Goal: Task Accomplishment & Management: Use online tool/utility

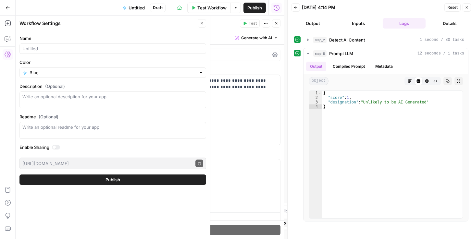
scroll to position [37, 0]
click at [466, 9] on button "Close" at bounding box center [467, 7] width 8 height 8
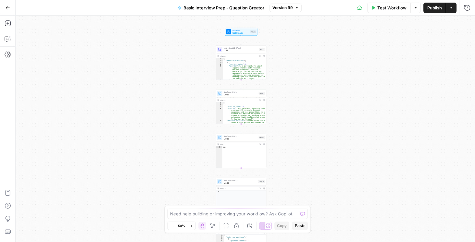
drag, startPoint x: 300, startPoint y: 59, endPoint x: 296, endPoint y: 105, distance: 45.6
click at [296, 105] on div "Workflow Set Inputs Inputs LLM · Gemini 2.5 Flash LLM Step 1 Output Expand Outp…" at bounding box center [245, 129] width 459 height 227
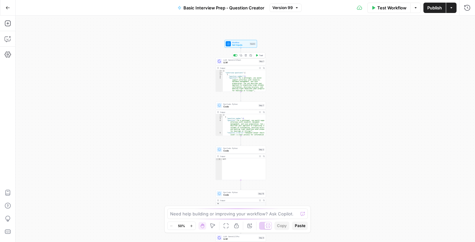
click at [237, 62] on span "LLM" at bounding box center [240, 62] width 34 height 3
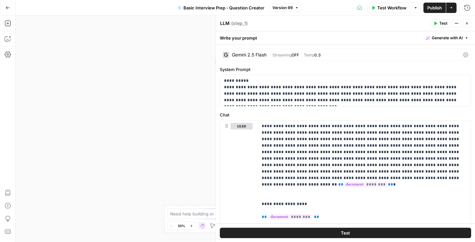
click at [464, 54] on icon at bounding box center [465, 55] width 5 height 5
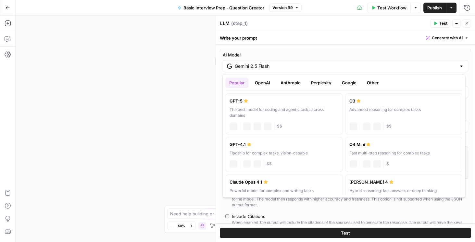
click at [442, 67] on input "Gemini 2.5 Flash" at bounding box center [345, 66] width 221 height 6
click at [273, 82] on button "OpenAI" at bounding box center [262, 83] width 23 height 10
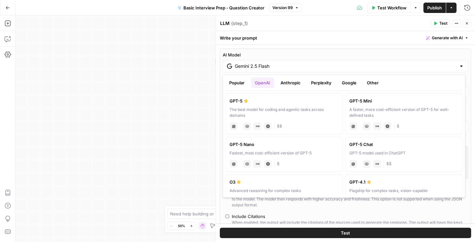
click at [377, 110] on div "A faster, more cost-efficient version of GPT-5 for well-defined tasks" at bounding box center [403, 113] width 109 height 12
type input "GPT-5 Mini"
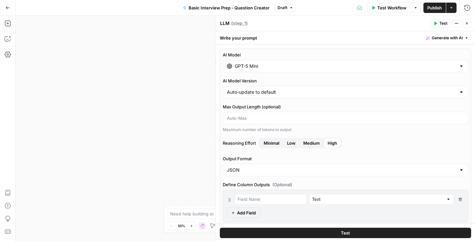
click at [295, 140] on span "Low" at bounding box center [291, 143] width 8 height 6
click at [309, 143] on span "Medium" at bounding box center [311, 143] width 17 height 6
click at [291, 143] on span "Low" at bounding box center [291, 143] width 8 height 6
click at [469, 21] on button "Close" at bounding box center [467, 23] width 8 height 8
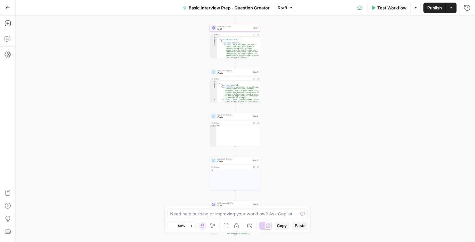
drag, startPoint x: 301, startPoint y: 144, endPoint x: 291, endPoint y: 113, distance: 32.3
click at [294, 112] on div "Workflow Set Inputs Inputs LLM · GPT-5 Mini LLM Step 1 Output Expand Output Cop…" at bounding box center [245, 129] width 459 height 227
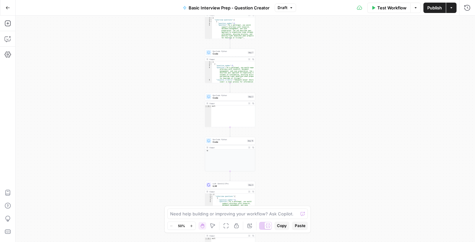
drag, startPoint x: 293, startPoint y: 187, endPoint x: 290, endPoint y: 173, distance: 13.8
click at [290, 173] on div "Workflow Set Inputs Inputs LLM · GPT-5 Mini LLM Step 1 Output Expand Output Cop…" at bounding box center [245, 129] width 459 height 227
click at [224, 186] on span "LLM" at bounding box center [230, 186] width 34 height 3
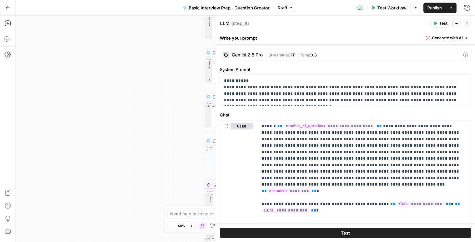
click at [362, 59] on div "Gemini 2.5 Pro | Streaming OFF | Temp 0.3" at bounding box center [345, 55] width 251 height 12
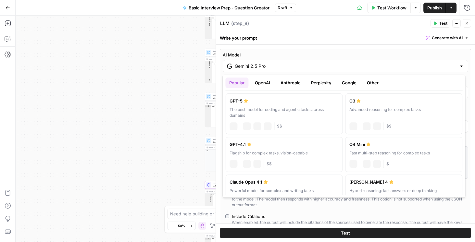
click at [340, 68] on input "Gemini 2.5 Pro" at bounding box center [345, 66] width 221 height 6
click at [345, 83] on button "Google" at bounding box center [349, 83] width 22 height 10
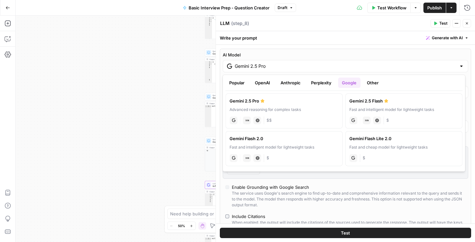
click at [263, 83] on button "OpenAI" at bounding box center [262, 83] width 23 height 10
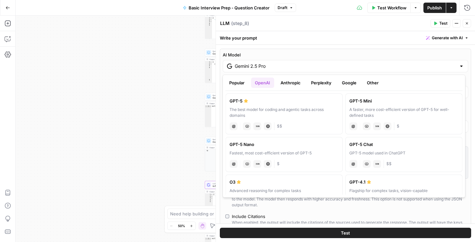
click at [369, 105] on label "GPT-5 Mini A faster, more cost-efficient version of GPT-5 for well-defined task…" at bounding box center [403, 113] width 117 height 41
type input "GPT-5 Mini"
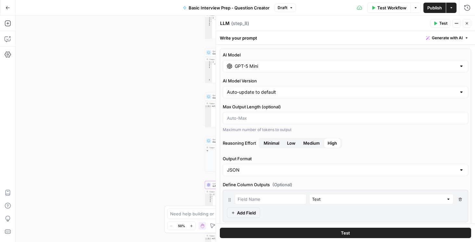
click at [301, 143] on button "Medium" at bounding box center [311, 143] width 24 height 10
click at [436, 5] on span "Publish" at bounding box center [434, 8] width 15 height 6
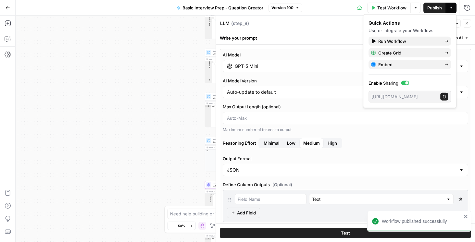
click at [467, 24] on icon "button" at bounding box center [467, 23] width 4 height 4
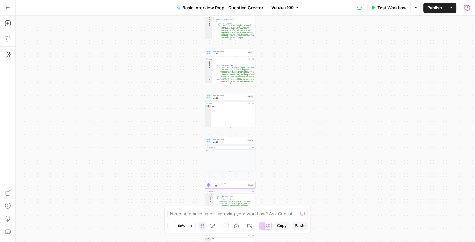
click at [465, 8] on icon "button" at bounding box center [467, 8] width 6 height 6
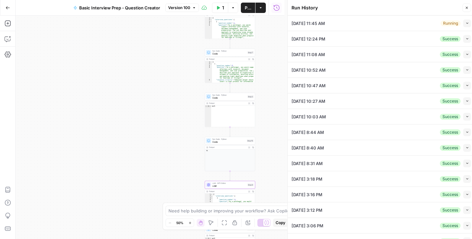
click at [466, 24] on icon "button" at bounding box center [468, 23] width 4 height 4
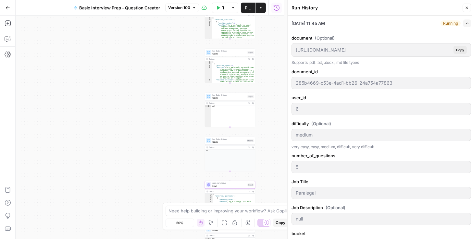
scroll to position [111, 0]
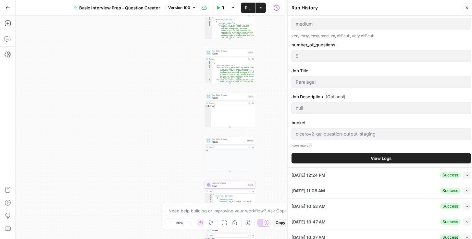
click at [352, 154] on button "View Logs" at bounding box center [382, 158] width 180 height 10
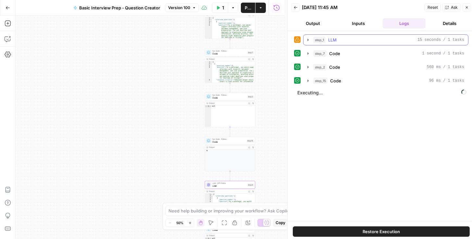
click at [307, 39] on icon "button" at bounding box center [307, 39] width 5 height 5
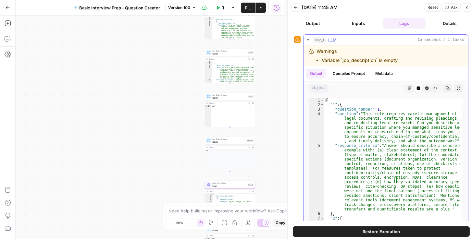
click at [307, 39] on icon "button" at bounding box center [307, 39] width 5 height 5
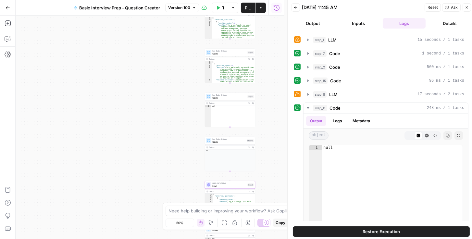
click at [218, 10] on button "Test Workflow" at bounding box center [220, 8] width 16 height 10
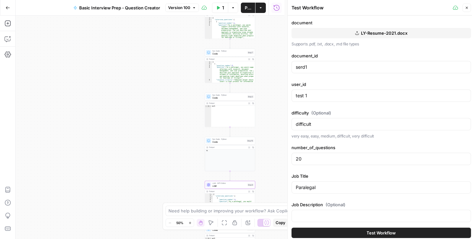
click at [177, 9] on span "Version 100" at bounding box center [179, 8] width 22 height 6
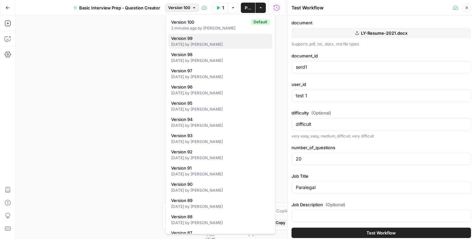
click at [192, 42] on div "[DATE] by [PERSON_NAME]" at bounding box center [220, 45] width 99 height 6
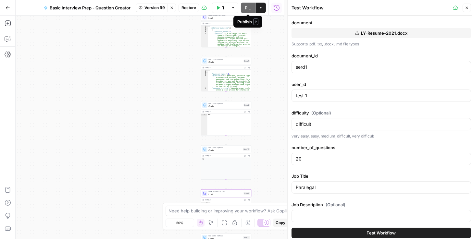
drag, startPoint x: 271, startPoint y: 39, endPoint x: 258, endPoint y: 89, distance: 52.0
click at [258, 89] on div "Workflow Set Inputs Inputs LLM · Gemini 2.5 Flash LLM Step 1 Output Expand Outp…" at bounding box center [150, 128] width 269 height 224
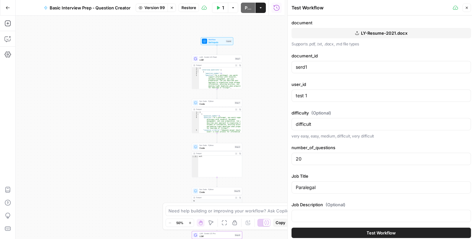
click at [466, 6] on icon "button" at bounding box center [467, 8] width 4 height 4
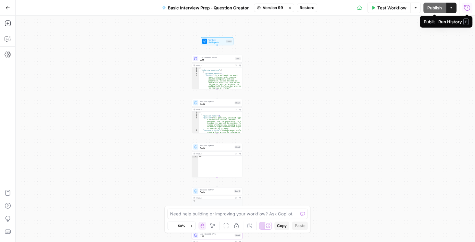
click at [307, 12] on div "Basic Interview Prep - Question Creator Version 99 Stop viewing Restore" at bounding box center [237, 8] width 159 height 10
click at [309, 6] on span "Restore" at bounding box center [307, 8] width 15 height 6
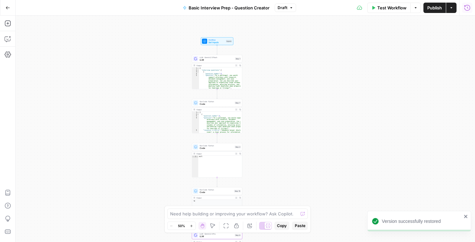
click at [439, 10] on span "Publish" at bounding box center [434, 8] width 15 height 6
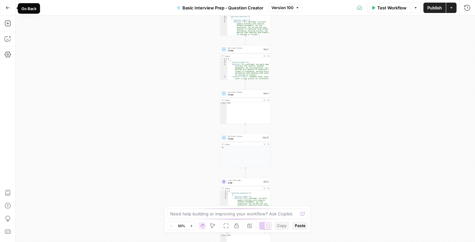
click at [7, 6] on icon "button" at bounding box center [8, 8] width 5 height 5
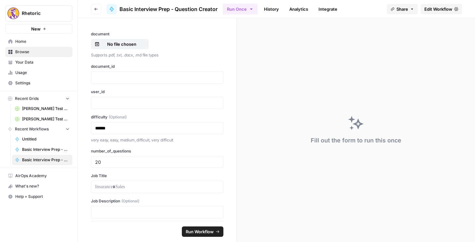
click at [99, 9] on button "Go back" at bounding box center [96, 9] width 10 height 10
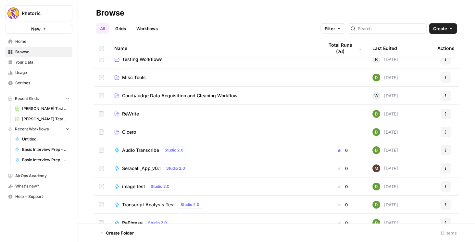
scroll to position [70, 0]
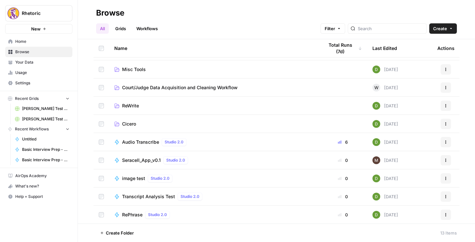
click at [141, 198] on span "Transcript Analysis Test" at bounding box center [148, 196] width 53 height 6
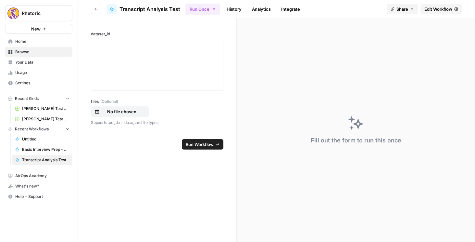
click at [94, 11] on button "Go back" at bounding box center [96, 9] width 10 height 10
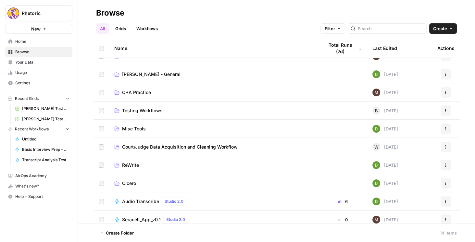
scroll to position [88, 0]
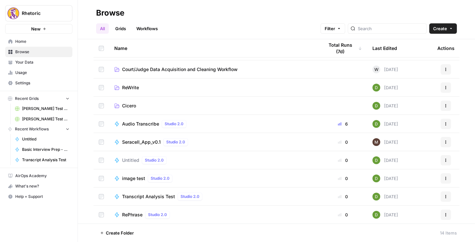
click at [129, 160] on span "Untitled" at bounding box center [130, 160] width 17 height 6
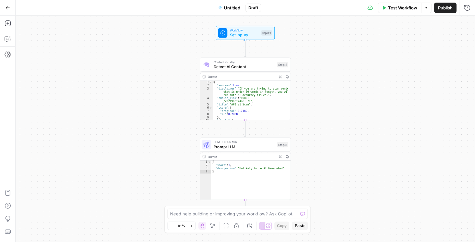
click at [238, 7] on span "Untitled" at bounding box center [232, 8] width 16 height 6
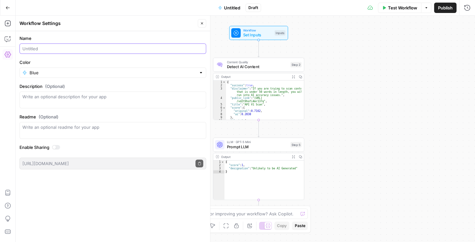
click at [104, 48] on input "Name" at bounding box center [112, 48] width 181 height 6
click at [27, 48] on input "AI Detection" at bounding box center [112, 48] width 181 height 6
type input "AI Content Detection"
click at [442, 7] on span "Publish" at bounding box center [445, 8] width 15 height 6
click at [262, 143] on span "LLM · GPT-5 Mini" at bounding box center [257, 142] width 61 height 5
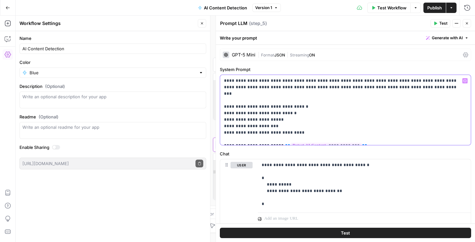
click at [382, 87] on p "**********" at bounding box center [344, 110] width 240 height 65
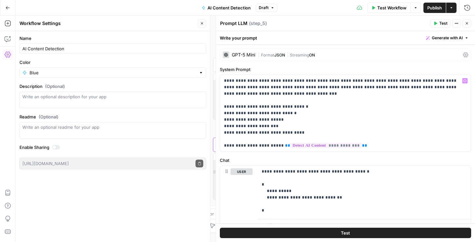
click at [465, 55] on icon at bounding box center [465, 55] width 5 height 5
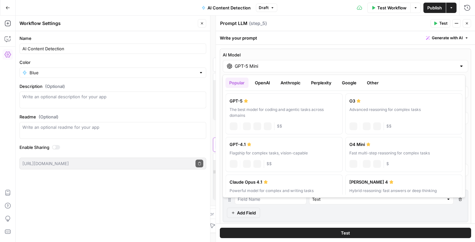
click at [351, 67] on input "GPT-5 Mini" at bounding box center [345, 66] width 221 height 6
click at [454, 66] on div "GPT-5 Mini" at bounding box center [345, 66] width 245 height 12
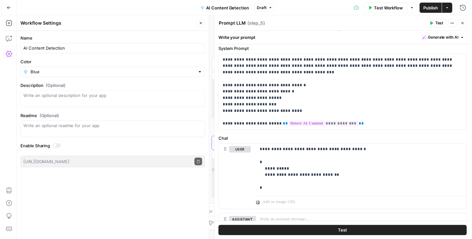
scroll to position [260, 0]
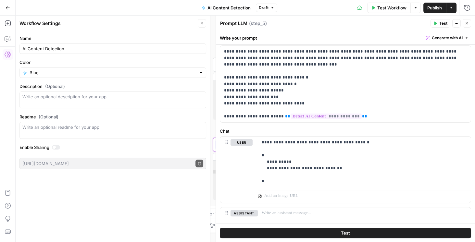
click at [438, 5] on span "Publish" at bounding box center [434, 8] width 15 height 6
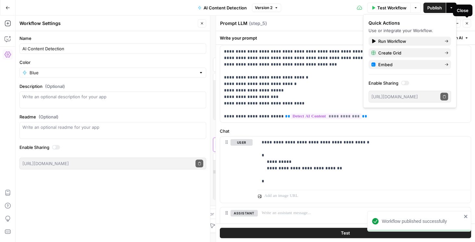
click at [469, 25] on button "Close" at bounding box center [467, 23] width 8 height 8
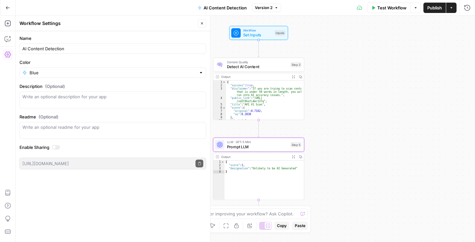
click at [393, 10] on span "Test Workflow" at bounding box center [391, 8] width 29 height 6
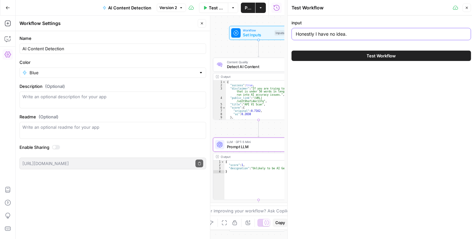
drag, startPoint x: 354, startPoint y: 33, endPoint x: 263, endPoint y: 35, distance: 91.2
click at [263, 35] on body "Rhetoric New Home Browse Your Data Usage Settings Recent Grids Brett Test Workf…" at bounding box center [236, 119] width 472 height 239
click at [354, 38] on div "Honestly I have no idea." at bounding box center [382, 34] width 180 height 12
drag, startPoint x: 354, startPoint y: 38, endPoint x: 349, endPoint y: 36, distance: 5.2
click at [354, 38] on div "Honestly I have no idea." at bounding box center [382, 34] width 180 height 12
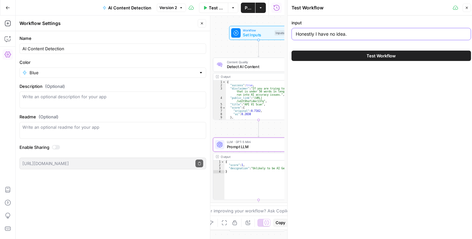
click at [349, 36] on input "Honestly I have no idea." at bounding box center [381, 34] width 171 height 6
click at [344, 35] on input "Honestly I have no idea." at bounding box center [381, 34] width 171 height 6
click at [340, 34] on input "Honestly I have no idea." at bounding box center [381, 34] width 171 height 6
click at [339, 33] on input "Honestly I have no idea." at bounding box center [381, 34] width 171 height 6
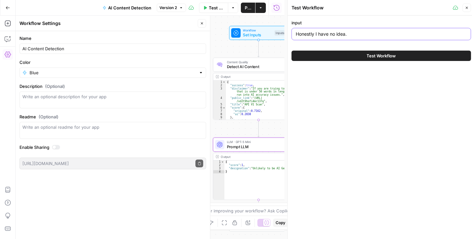
click at [339, 33] on input "Honestly I have no idea." at bounding box center [381, 34] width 171 height 6
click at [368, 34] on input "Honestly I have no idea." at bounding box center [381, 34] width 171 height 6
drag, startPoint x: 355, startPoint y: 32, endPoint x: 296, endPoint y: 33, distance: 59.1
click at [296, 33] on input "Honestly I have no idea." at bounding box center [381, 34] width 171 height 6
paste input "Chief Justice Marshall said the Constitution is the supreme law, so if a law go…"
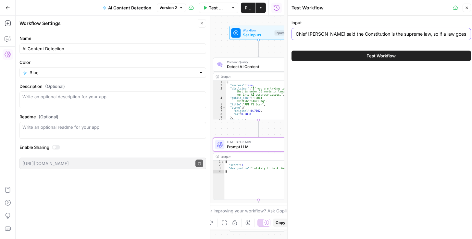
scroll to position [0, 411]
type input "Chief Justice Marshall said the Constitution is the supreme law, so if a law go…"
click at [354, 61] on div "Test Workflow" at bounding box center [382, 56] width 180 height 18
click at [354, 53] on button "Test Workflow" at bounding box center [382, 56] width 180 height 10
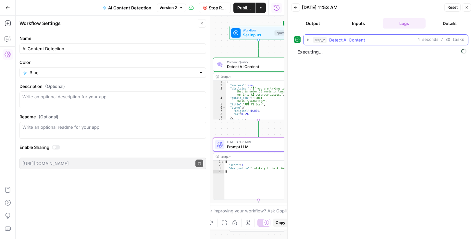
click at [308, 41] on icon "button" at bounding box center [307, 39] width 5 height 5
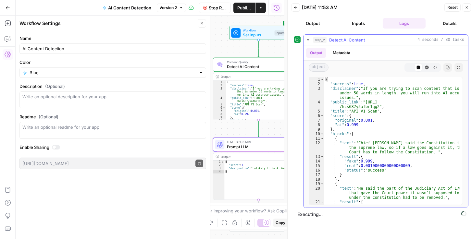
click at [308, 41] on icon "button" at bounding box center [307, 39] width 5 height 5
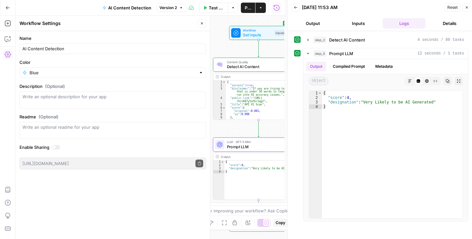
click at [452, 9] on span "Reset" at bounding box center [452, 8] width 10 height 6
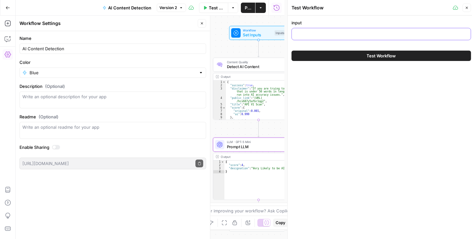
click at [363, 36] on input "input" at bounding box center [381, 34] width 171 height 6
paste input "First, Marshall said Marbury had a right to the commission. Second, he said the…"
type input "First, Marshall said Marbury had a right to the commission. Second, he said the…"
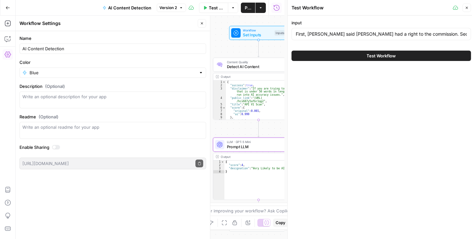
click at [377, 56] on span "Test Workflow" at bounding box center [381, 56] width 29 height 6
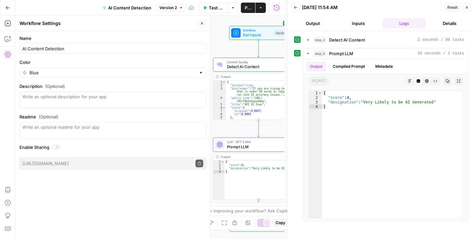
click at [454, 9] on span "Reset" at bounding box center [452, 8] width 10 height 6
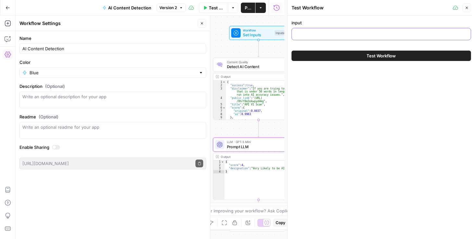
click at [369, 35] on input "input" at bounding box center [381, 34] width 171 height 6
paste input "Marshall said that Marbury had a right to the commission and that the court cou…"
type input "Marshall said that Marbury had a right to the commission and that the court cou…"
click at [379, 55] on span "Test Workflow" at bounding box center [381, 56] width 29 height 6
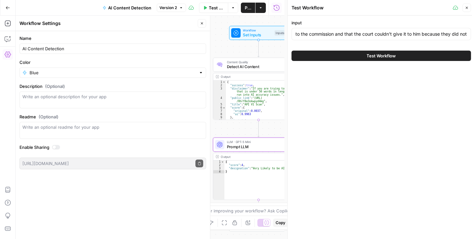
scroll to position [0, 0]
click at [378, 55] on span "Test Workflow" at bounding box center [381, 56] width 29 height 6
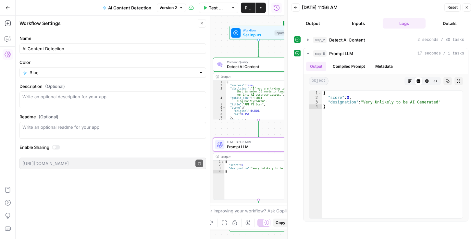
click at [454, 5] on span "Reset" at bounding box center [452, 8] width 10 height 6
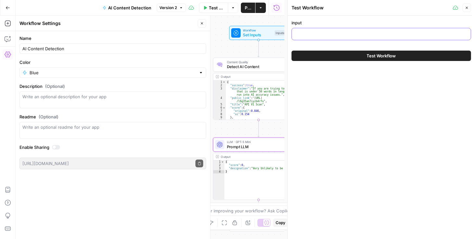
click at [353, 34] on input "input" at bounding box center [381, 34] width 171 height 6
paste input "First, Marshall said Marbury had a right to the commission. Second, he said tha…"
type input "First, Marshall said Marbury had a right to the commission. Second, he said tha…"
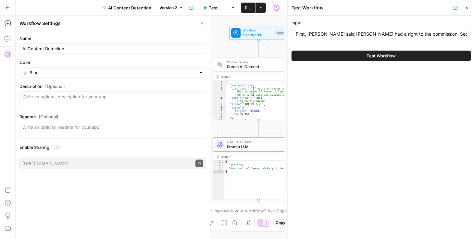
click at [373, 56] on span "Test Workflow" at bounding box center [381, 56] width 29 height 6
click at [368, 57] on span "Test Workflow" at bounding box center [381, 56] width 29 height 6
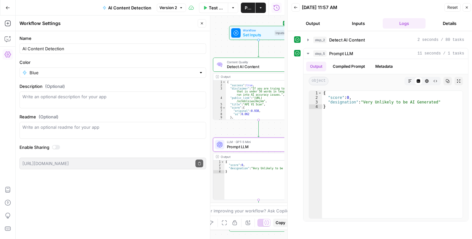
click at [449, 8] on span "Reset" at bounding box center [452, 8] width 10 height 6
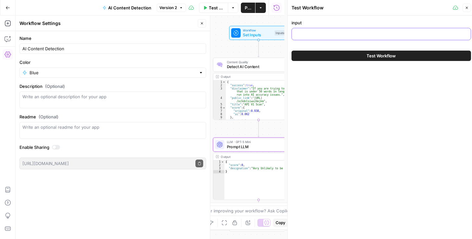
click at [353, 35] on input "input" at bounding box center [381, 34] width 171 height 6
paste input "First, Marshall said Marbury had a right to the commission. Second, he said tha…"
type input "First, Marshall said Marbury had a right to the commission. Second, he said tha…"
drag, startPoint x: 364, startPoint y: 61, endPoint x: 366, endPoint y: 57, distance: 4.2
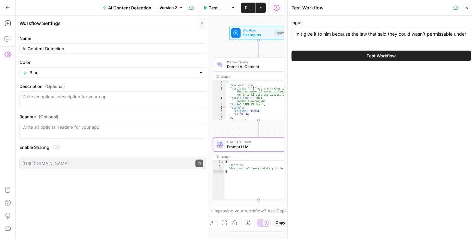
click at [364, 61] on div "Test Workflow" at bounding box center [382, 56] width 180 height 18
click at [366, 57] on button "Test Workflow" at bounding box center [382, 56] width 180 height 10
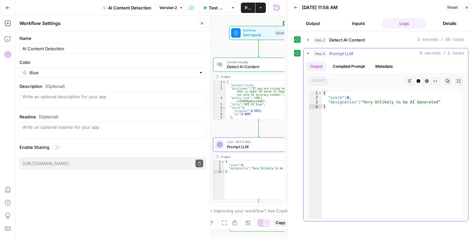
click at [364, 65] on button "Compiled Prompt" at bounding box center [349, 67] width 40 height 10
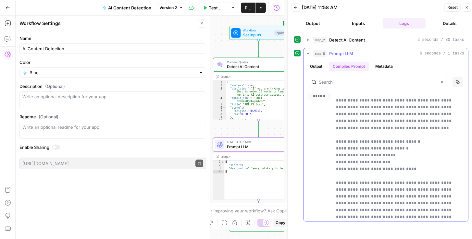
click at [386, 66] on button "Metadata" at bounding box center [383, 67] width 25 height 10
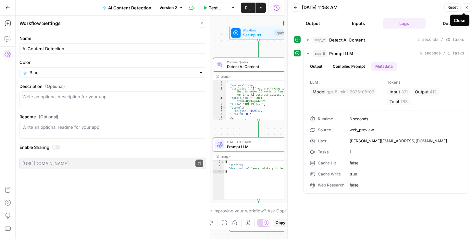
click at [454, 8] on span "Reset" at bounding box center [452, 8] width 10 height 6
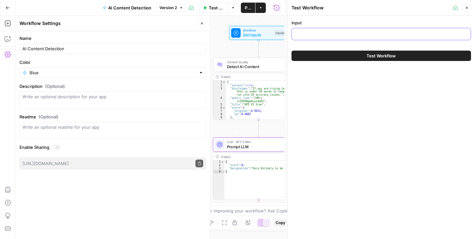
click at [327, 34] on input "input" at bounding box center [381, 34] width 171 height 6
paste input "First, Marshall said Marbury had a right to the commission. Second, he said the…"
type input "First, Marshall said Marbury had a right to the commission. Second, he said the…"
click at [333, 51] on button "Test Workflow" at bounding box center [382, 56] width 180 height 10
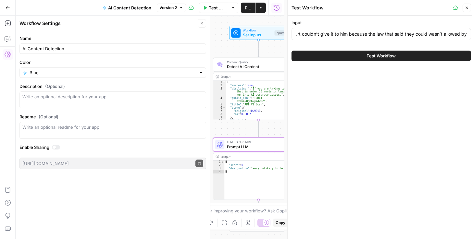
scroll to position [0, 0]
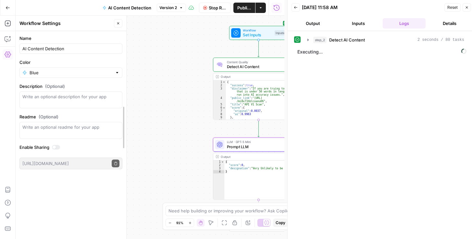
drag, startPoint x: 211, startPoint y: 123, endPoint x: 129, endPoint y: 124, distance: 82.1
click at [128, 124] on div at bounding box center [126, 128] width 6 height 224
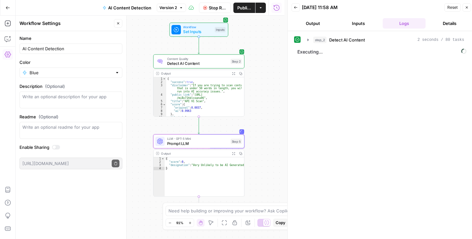
drag, startPoint x: 180, startPoint y: 117, endPoint x: 119, endPoint y: 114, distance: 60.8
click at [119, 114] on body "Rhetoric New Home Browse Your Data Usage Settings Recent Grids Brett Test Workf…" at bounding box center [236, 119] width 472 height 239
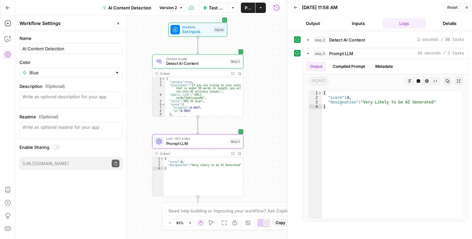
click at [197, 66] on span "Detect AI Content" at bounding box center [196, 64] width 61 height 6
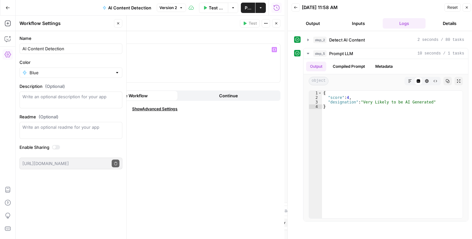
click at [275, 23] on icon "button" at bounding box center [276, 23] width 4 height 4
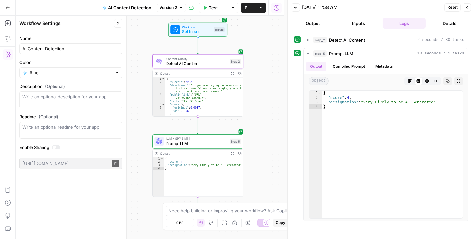
click at [199, 141] on span "Prompt LLM" at bounding box center [196, 144] width 61 height 6
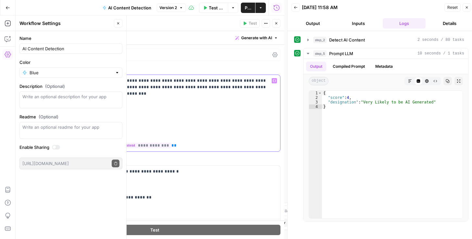
click at [86, 121] on p "**********" at bounding box center [153, 113] width 240 height 71
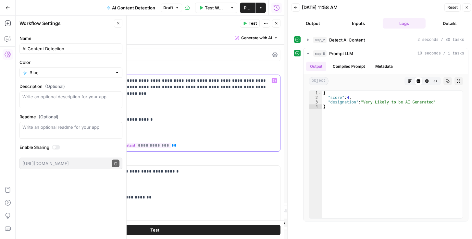
drag, startPoint x: 139, startPoint y: 120, endPoint x: 85, endPoint y: 122, distance: 53.6
click at [85, 122] on p "**********" at bounding box center [153, 113] width 240 height 71
copy p "**********"
click at [84, 123] on p "**********" at bounding box center [153, 113] width 240 height 71
click at [249, 6] on span "Publish" at bounding box center [247, 8] width 7 height 6
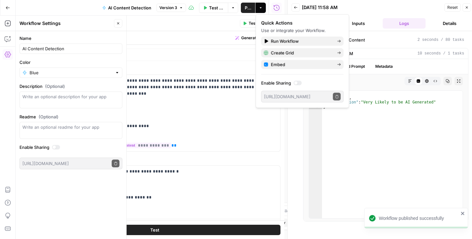
click at [0, 0] on div "08/22/25 at 11:58 AM" at bounding box center [0, 0] width 0 height 0
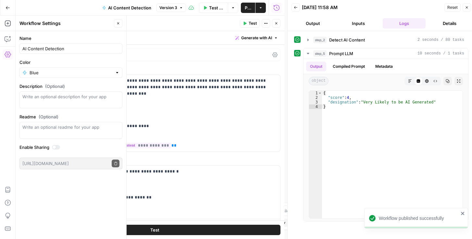
click at [295, 8] on icon "button" at bounding box center [296, 8] width 4 height 4
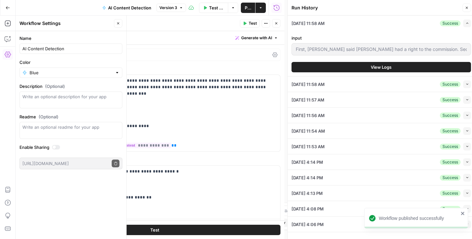
click at [466, 86] on button "Collapse" at bounding box center [467, 85] width 8 height 8
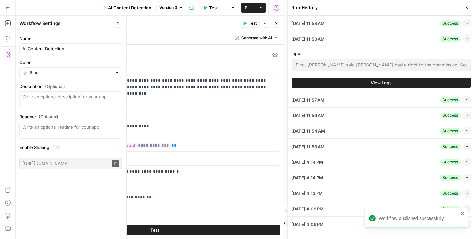
click at [408, 81] on button "View Logs" at bounding box center [382, 83] width 180 height 10
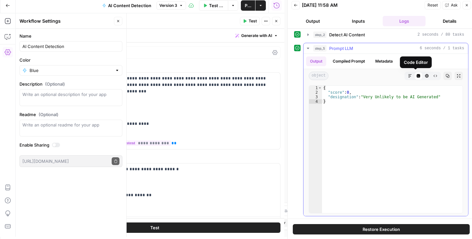
scroll to position [3, 0]
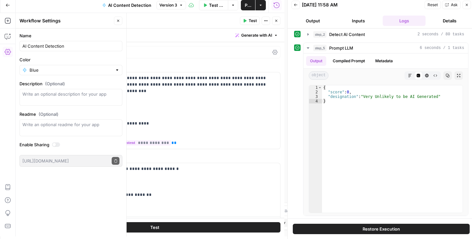
click at [383, 225] on button "Restore Execution" at bounding box center [381, 229] width 177 height 10
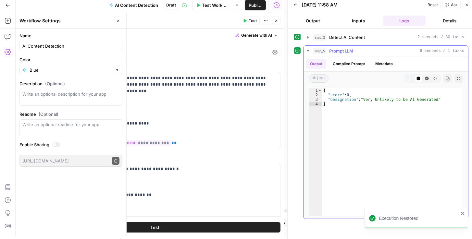
scroll to position [0, 0]
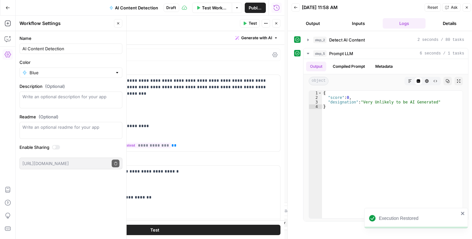
click at [297, 7] on icon "button" at bounding box center [296, 8] width 4 height 4
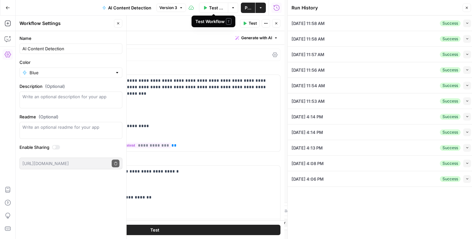
click at [219, 9] on span "Test Workflow" at bounding box center [216, 8] width 15 height 6
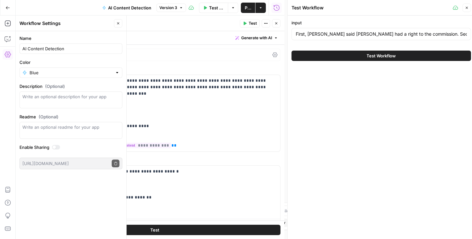
click at [347, 56] on button "Test Workflow" at bounding box center [382, 56] width 180 height 10
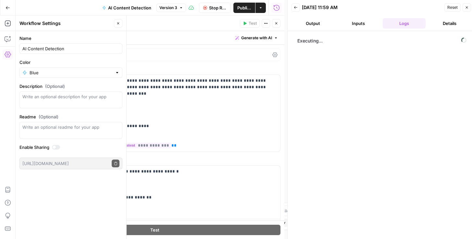
click at [354, 28] on button "Inputs" at bounding box center [358, 23] width 43 height 10
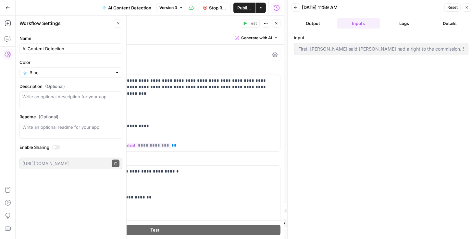
click at [316, 22] on button "Output" at bounding box center [313, 23] width 43 height 10
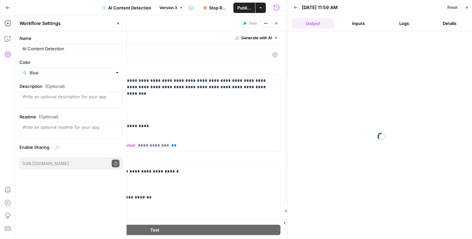
click at [398, 20] on button "Logs" at bounding box center [404, 23] width 43 height 10
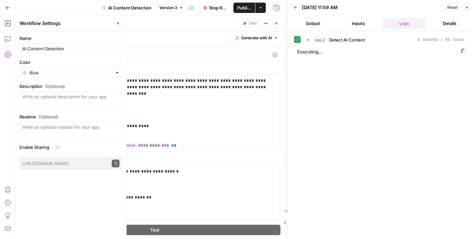
click at [310, 22] on button "Output" at bounding box center [313, 23] width 43 height 10
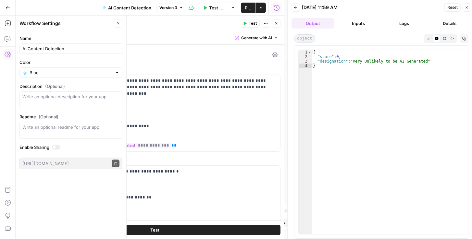
click at [362, 25] on button "Inputs" at bounding box center [358, 23] width 43 height 10
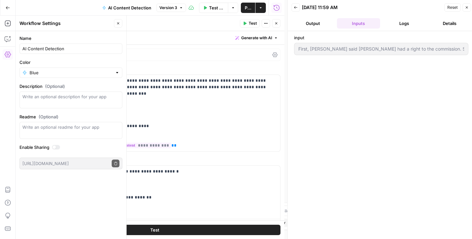
click at [409, 23] on button "Logs" at bounding box center [404, 23] width 43 height 10
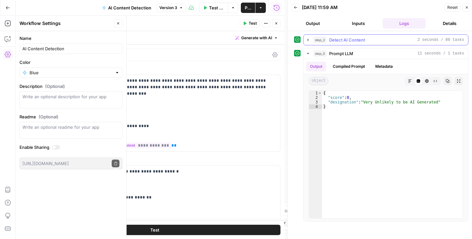
click at [310, 39] on icon "button" at bounding box center [307, 39] width 5 height 5
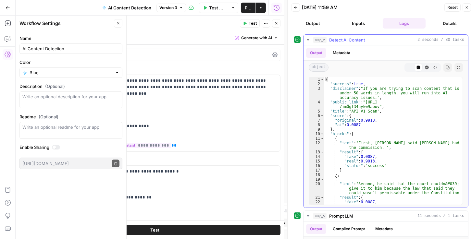
click at [308, 38] on icon "button" at bounding box center [307, 39] width 5 height 5
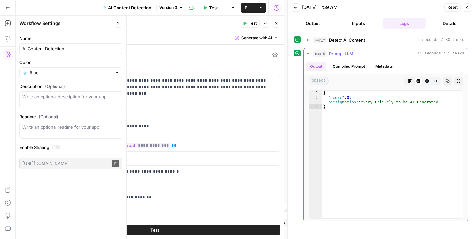
click at [341, 65] on button "Compiled Prompt" at bounding box center [349, 67] width 40 height 10
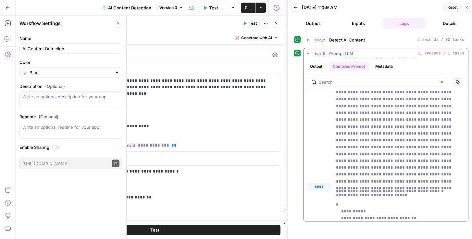
scroll to position [127, 0]
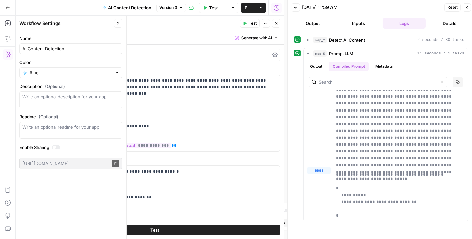
click at [450, 7] on span "Reset" at bounding box center [452, 8] width 10 height 6
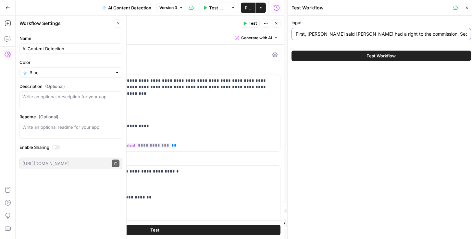
click at [376, 33] on input "First, Marshall said Marbury had a right to the commission. Second, he said tha…" at bounding box center [381, 34] width 171 height 6
paste input "i"
type input "First, Marshall said Marbury had a right to the commission. Second, he said tha…"
click at [372, 55] on span "Test Workflow" at bounding box center [381, 56] width 29 height 6
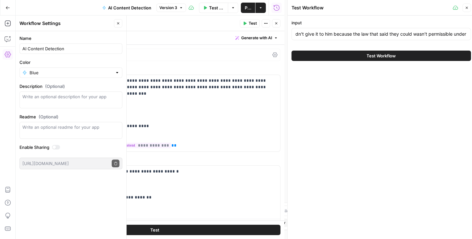
scroll to position [0, 0]
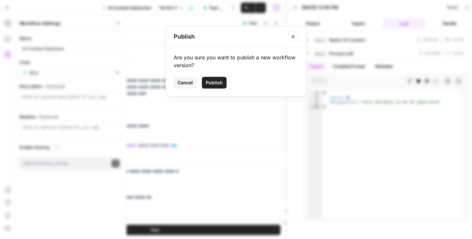
click button "Publish" at bounding box center [214, 83] width 25 height 12
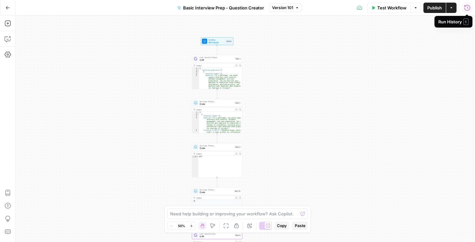
click at [466, 10] on icon "button" at bounding box center [467, 8] width 6 height 6
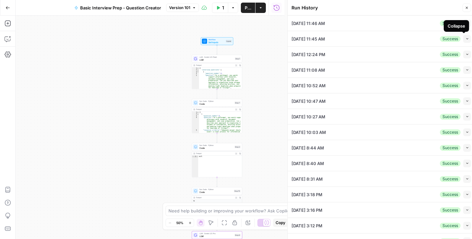
click at [467, 38] on button "Collapse" at bounding box center [467, 39] width 8 height 8
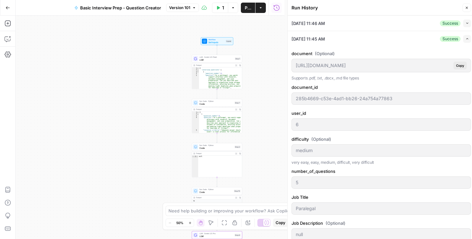
scroll to position [74, 0]
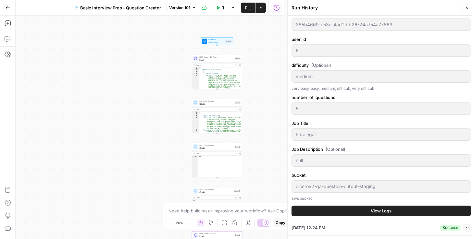
click at [353, 209] on button "View Logs" at bounding box center [382, 211] width 180 height 10
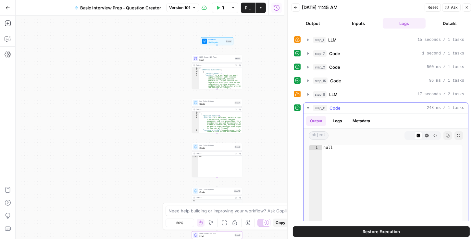
click at [342, 121] on button "Logs" at bounding box center [337, 121] width 17 height 10
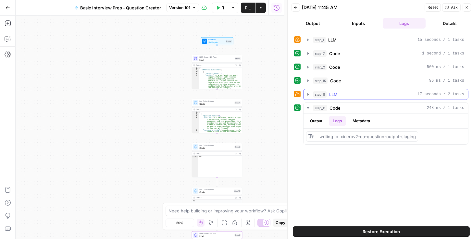
click at [309, 93] on icon "button" at bounding box center [307, 94] width 5 height 5
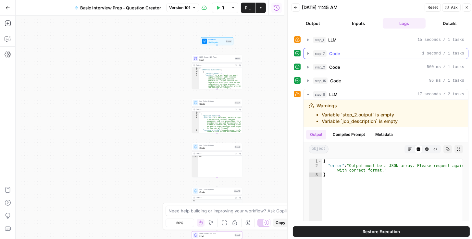
click at [309, 36] on button "step_1 LLM 15 seconds / 1 tasks" at bounding box center [386, 40] width 165 height 10
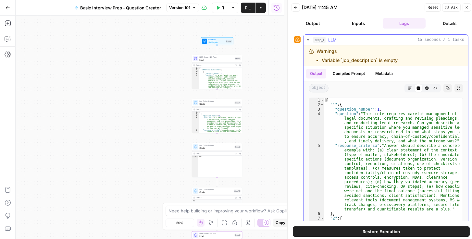
click at [306, 40] on icon "button" at bounding box center [307, 39] width 5 height 5
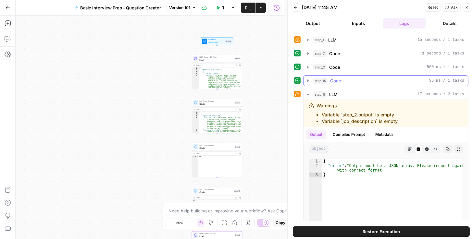
click at [311, 80] on button "step_15 Code 96 ms / 1 tasks" at bounding box center [386, 81] width 165 height 10
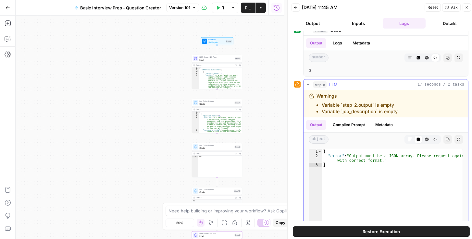
scroll to position [56, 0]
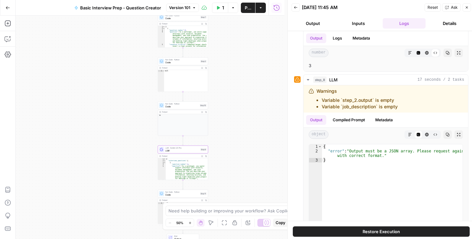
drag, startPoint x: 281, startPoint y: 143, endPoint x: 248, endPoint y: 58, distance: 91.5
click at [248, 58] on div "Workflow Set Inputs Inputs LLM · Gemini 2.5 Flash LLM Step 1 Output Expand Outp…" at bounding box center [150, 128] width 269 height 224
click at [184, 8] on span "Version 101" at bounding box center [179, 8] width 21 height 6
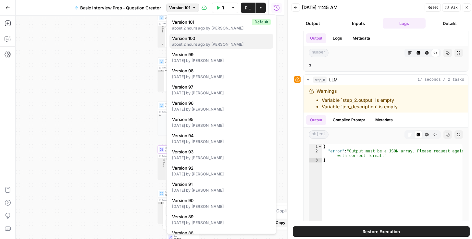
click at [187, 40] on span "Version 100" at bounding box center [220, 38] width 96 height 6
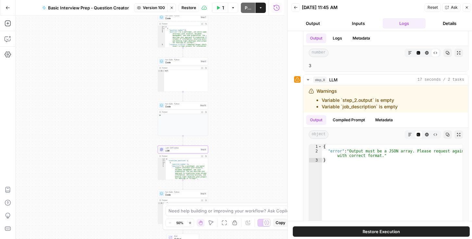
click at [185, 151] on span "LLM" at bounding box center [183, 150] width 34 height 3
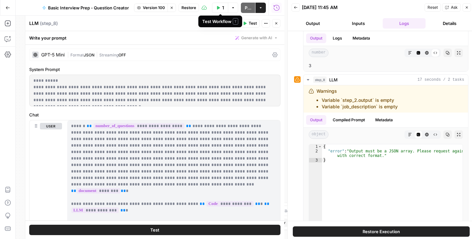
click at [190, 7] on span "Restore" at bounding box center [188, 8] width 15 height 6
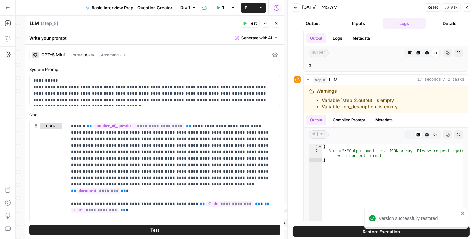
click at [246, 7] on span "Publish" at bounding box center [248, 8] width 6 height 6
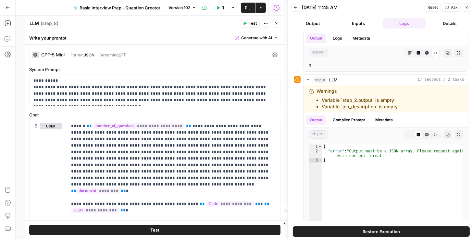
click at [272, 55] on icon at bounding box center [274, 54] width 5 height 5
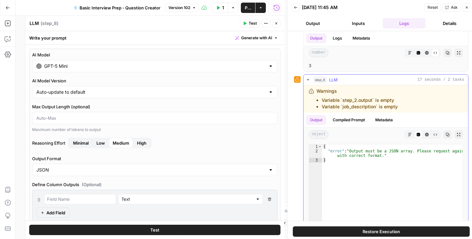
click at [359, 122] on button "Compiled Prompt" at bounding box center [349, 120] width 40 height 10
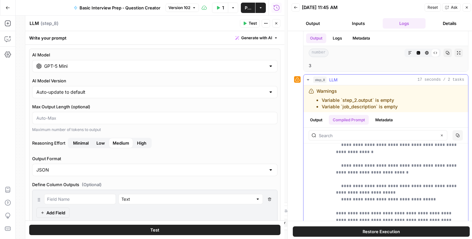
scroll to position [2374, 0]
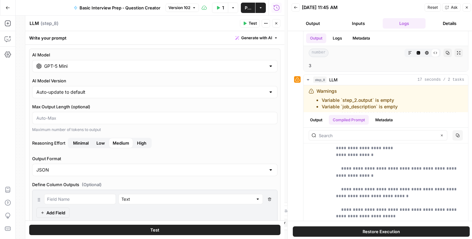
click at [275, 22] on icon "button" at bounding box center [276, 23] width 4 height 4
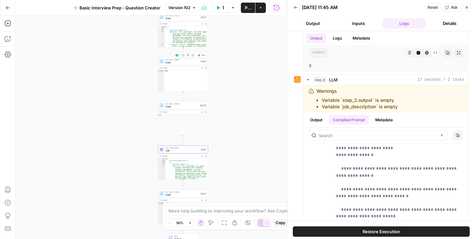
click at [177, 61] on span "Code" at bounding box center [183, 62] width 34 height 3
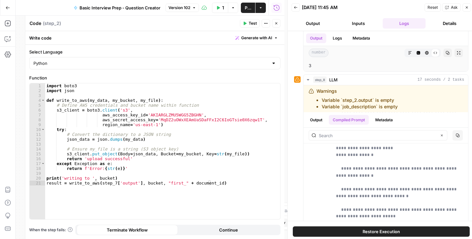
click at [278, 26] on button "Close" at bounding box center [276, 23] width 8 height 8
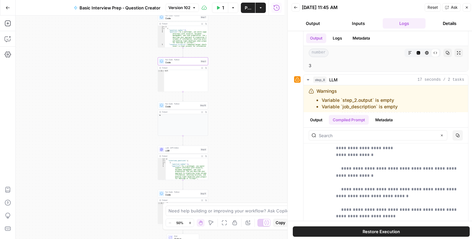
drag, startPoint x: 243, startPoint y: 74, endPoint x: 230, endPoint y: 100, distance: 28.8
click at [234, 103] on div "Workflow Set Inputs Inputs LLM · GPT-5 Mini LLM Step 1 Output Expand Output Cop…" at bounding box center [150, 128] width 269 height 224
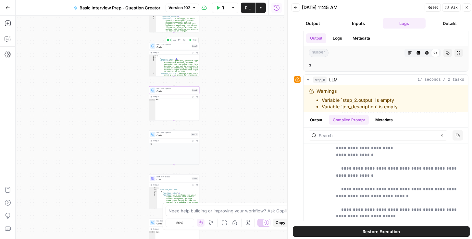
click at [161, 46] on span "Code" at bounding box center [174, 47] width 34 height 3
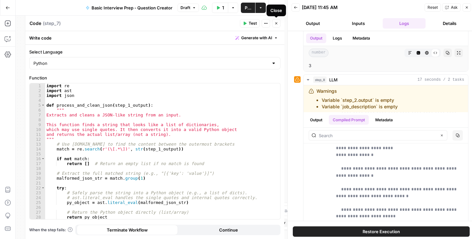
click at [277, 26] on button "Close" at bounding box center [276, 23] width 8 height 8
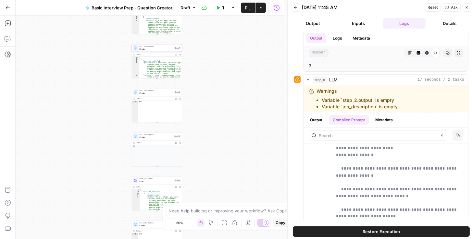
drag, startPoint x: 223, startPoint y: 132, endPoint x: 206, endPoint y: 129, distance: 17.6
click at [206, 129] on div "Workflow Set Inputs Inputs LLM · GPT-5 Mini LLM Step 1 Output Expand Output Cop…" at bounding box center [150, 128] width 269 height 224
click at [308, 79] on icon "button" at bounding box center [308, 79] width 2 height 1
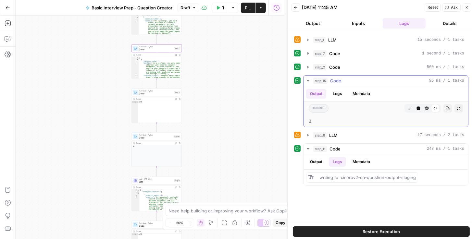
scroll to position [0, 0]
click at [308, 133] on icon "button" at bounding box center [307, 135] width 5 height 5
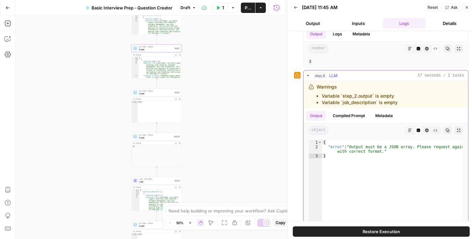
scroll to position [74, 0]
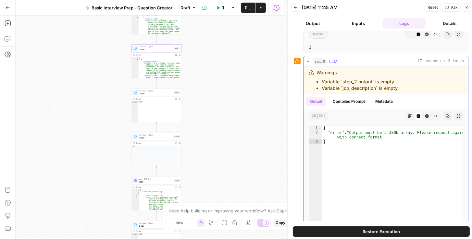
click at [349, 103] on button "Compiled Prompt" at bounding box center [349, 102] width 40 height 10
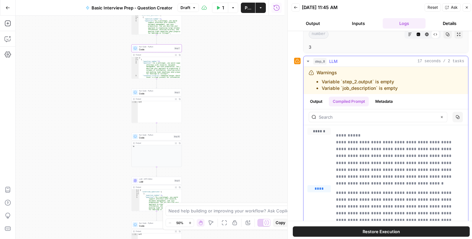
click at [380, 102] on button "Metadata" at bounding box center [383, 102] width 25 height 10
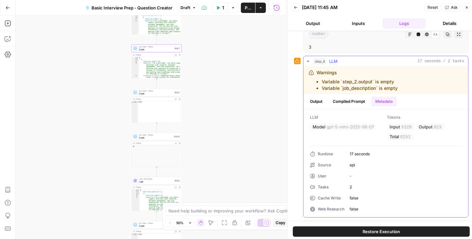
click at [319, 97] on button "Output" at bounding box center [316, 102] width 20 height 10
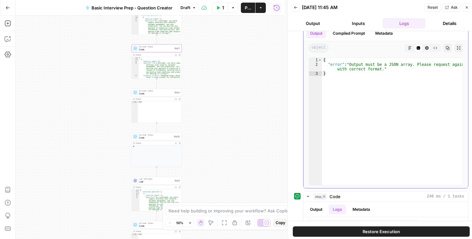
scroll to position [156, 0]
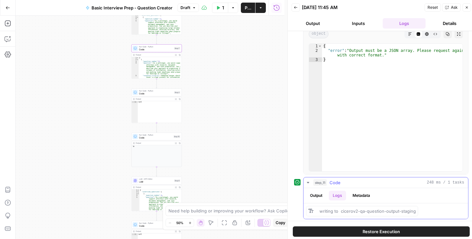
click at [309, 180] on icon "button" at bounding box center [307, 182] width 5 height 5
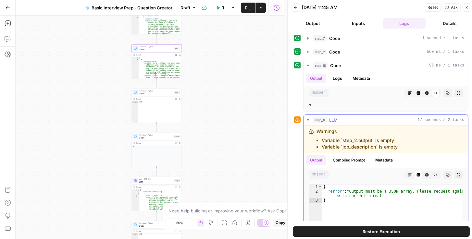
scroll to position [0, 0]
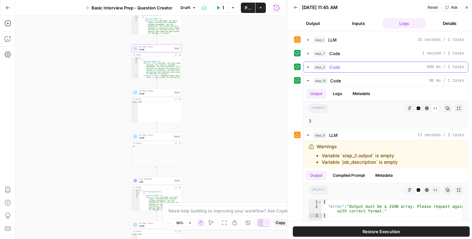
click at [304, 67] on button "step_2 Code 560 ms / 1 tasks" at bounding box center [386, 67] width 165 height 10
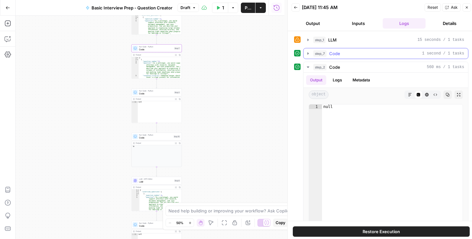
click at [309, 52] on icon "button" at bounding box center [307, 53] width 5 height 5
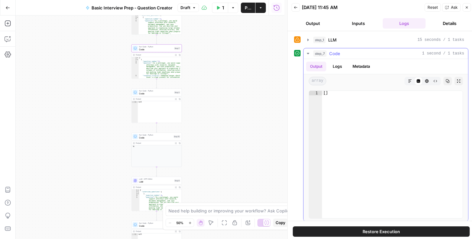
click at [338, 65] on button "Logs" at bounding box center [337, 67] width 17 height 10
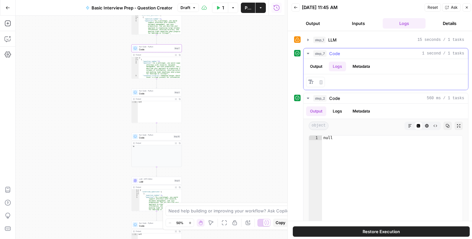
click at [359, 64] on button "Metadata" at bounding box center [361, 67] width 25 height 10
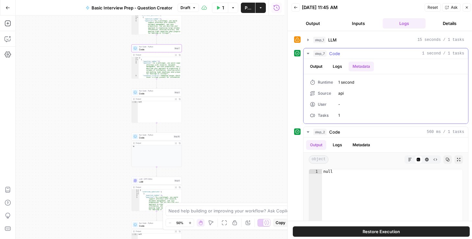
click at [311, 66] on button "Output" at bounding box center [316, 67] width 20 height 10
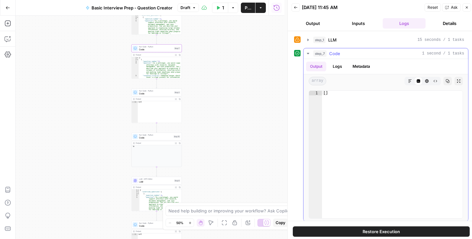
click at [339, 62] on button "Logs" at bounding box center [337, 67] width 17 height 10
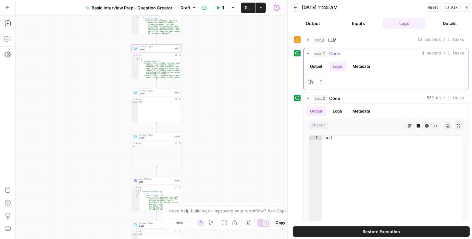
click at [317, 66] on button "Output" at bounding box center [316, 67] width 20 height 10
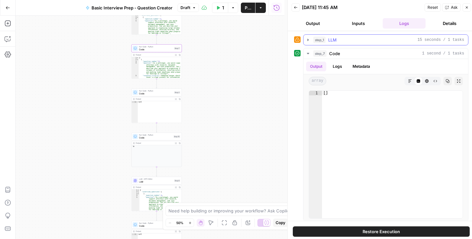
click at [309, 39] on icon "button" at bounding box center [307, 39] width 5 height 5
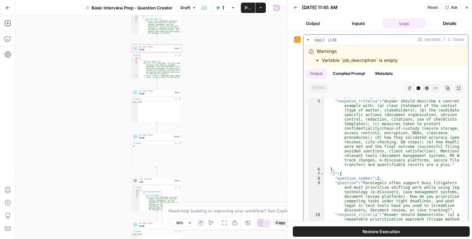
scroll to position [78, 0]
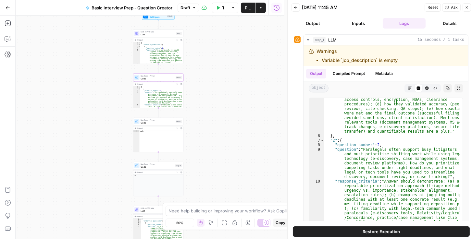
drag, startPoint x: 220, startPoint y: 98, endPoint x: 225, endPoint y: 139, distance: 41.6
click at [226, 140] on div "Workflow Set Inputs Inputs LLM · GPT-5 Mini LLM Step 1 Output Expand Output Cop…" at bounding box center [150, 128] width 269 height 224
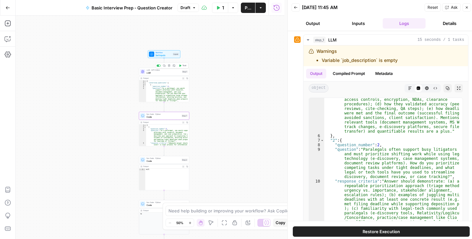
click at [166, 72] on span "LLM" at bounding box center [164, 72] width 34 height 3
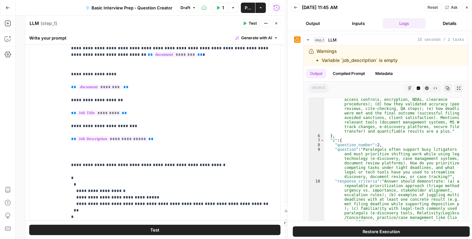
scroll to position [192, 0]
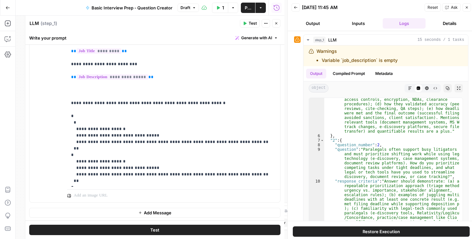
click at [275, 24] on icon "button" at bounding box center [276, 23] width 4 height 4
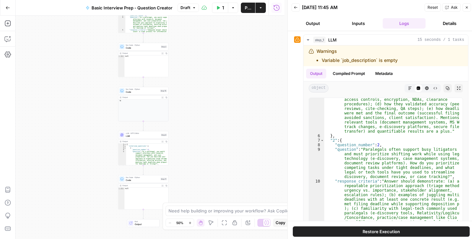
drag, startPoint x: 217, startPoint y: 81, endPoint x: 172, endPoint y: 72, distance: 46.0
click at [205, 26] on div "Workflow Set Inputs Inputs LLM · GPT-5 Mini LLM Step 1 Output Expand Output Cop…" at bounding box center [150, 128] width 269 height 224
click at [129, 134] on span "LLM" at bounding box center [142, 135] width 34 height 3
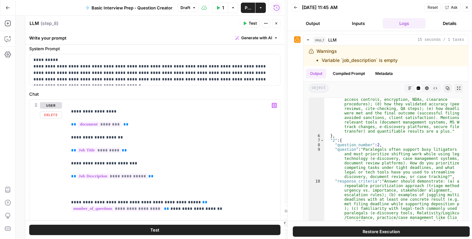
scroll to position [111, 0]
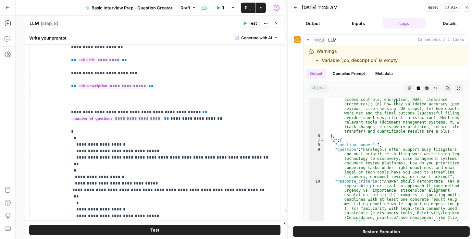
click at [278, 23] on icon "button" at bounding box center [276, 23] width 4 height 4
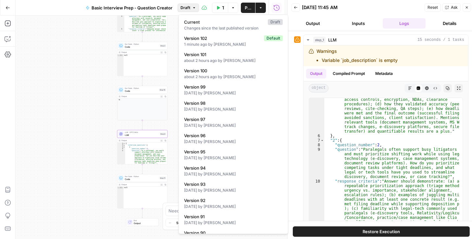
click at [188, 8] on span "Draft" at bounding box center [185, 8] width 10 height 6
click at [209, 94] on div "2 days ago by Daniel Scarr" at bounding box center [233, 93] width 99 height 6
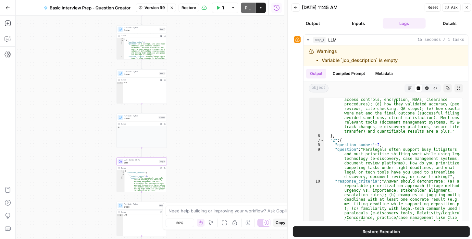
drag, startPoint x: 205, startPoint y: 125, endPoint x: 204, endPoint y: 109, distance: 16.0
click at [204, 109] on div "Workflow Set Inputs Inputs LLM · Gemini 2.5 Flash LLM Step 1 Output Expand Outp…" at bounding box center [150, 128] width 269 height 224
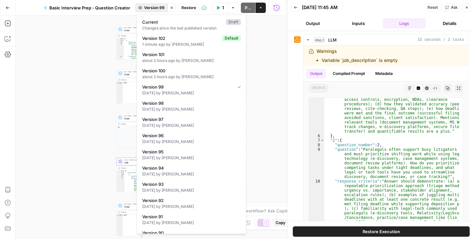
click at [165, 7] on span "Version 99" at bounding box center [154, 8] width 20 height 6
click at [177, 106] on span "Version 98" at bounding box center [190, 103] width 96 height 6
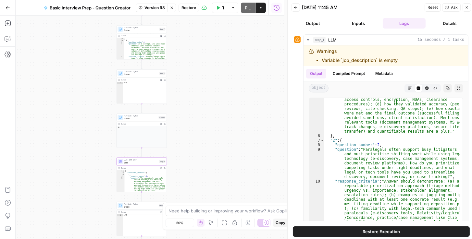
click at [139, 163] on span "LLM" at bounding box center [141, 162] width 34 height 3
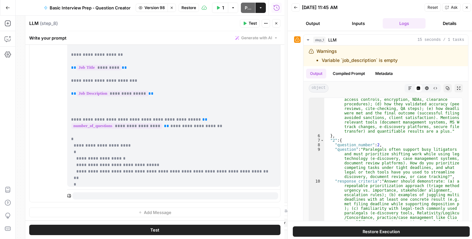
scroll to position [0, 0]
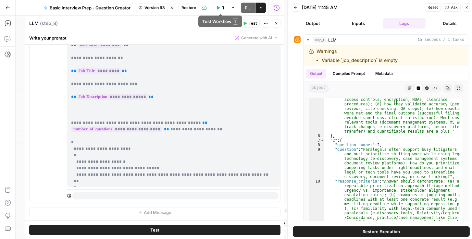
click at [193, 10] on span "Restore" at bounding box center [188, 8] width 15 height 6
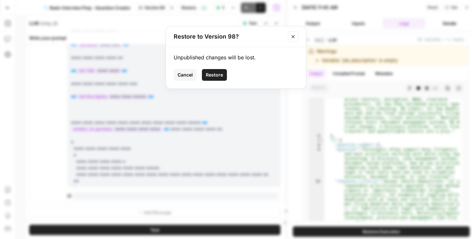
click at [217, 76] on span "Restore" at bounding box center [214, 75] width 17 height 6
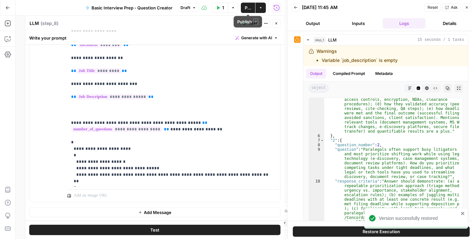
click at [246, 9] on span "Publish" at bounding box center [248, 8] width 6 height 6
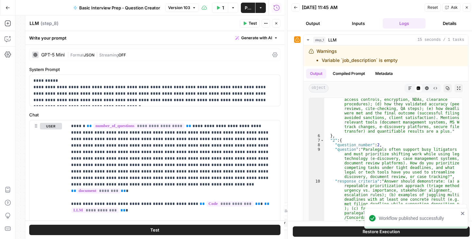
click at [234, 56] on div "| Format JSON | Streaming OFF" at bounding box center [168, 55] width 203 height 6
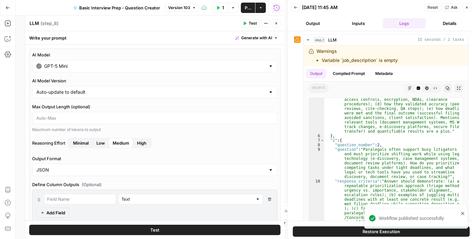
click at [276, 25] on icon "button" at bounding box center [276, 23] width 4 height 4
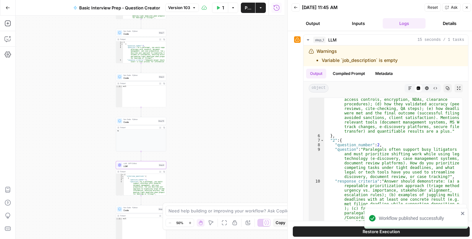
drag, startPoint x: 226, startPoint y: 91, endPoint x: 203, endPoint y: 168, distance: 79.7
click at [215, 176] on div "Workflow Set Inputs Inputs LLM · GPT-5 Mini LLM Step 1 Output Expand Output Cop…" at bounding box center [150, 128] width 269 height 224
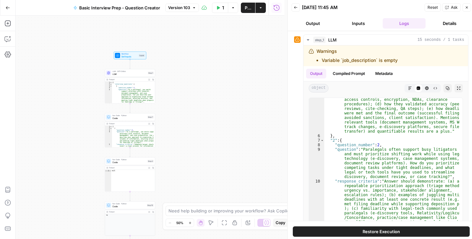
click at [122, 74] on span "LLM" at bounding box center [130, 74] width 34 height 3
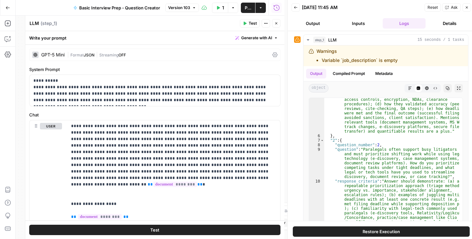
click at [272, 55] on icon at bounding box center [274, 54] width 5 height 5
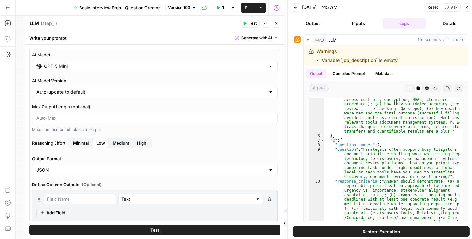
click at [297, 8] on icon "button" at bounding box center [296, 8] width 4 height 4
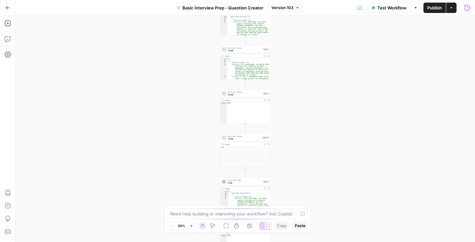
click at [467, 12] on button "Run History" at bounding box center [467, 8] width 10 height 10
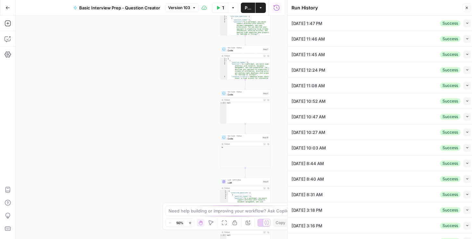
click at [466, 24] on icon "button" at bounding box center [468, 23] width 4 height 4
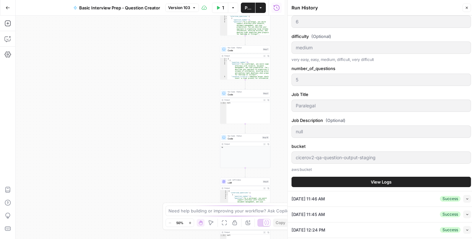
scroll to position [111, 0]
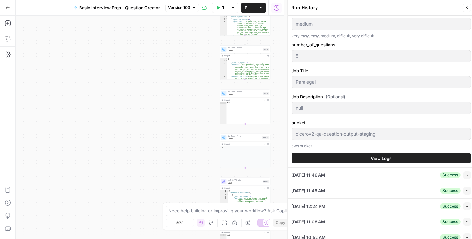
click at [339, 156] on button "View Logs" at bounding box center [382, 158] width 180 height 10
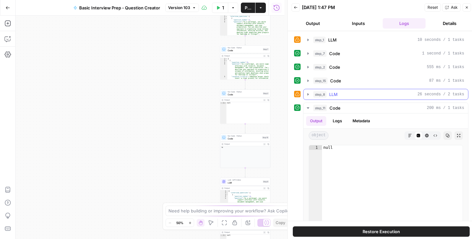
click at [312, 94] on button "step_8 LLM 26 seconds / 2 tasks" at bounding box center [386, 94] width 165 height 10
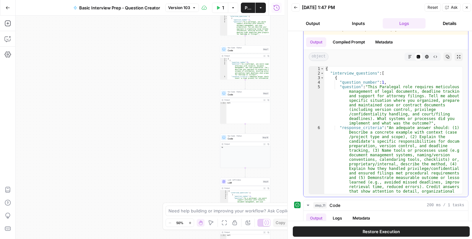
click at [446, 55] on icon "button" at bounding box center [448, 57] width 4 height 4
click at [296, 7] on icon "button" at bounding box center [295, 7] width 3 height 3
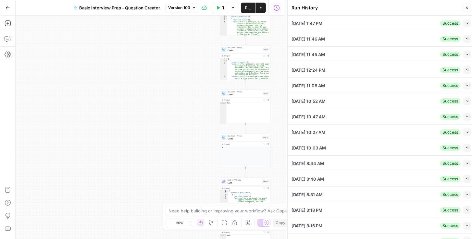
click at [466, 22] on icon "button" at bounding box center [468, 23] width 4 height 4
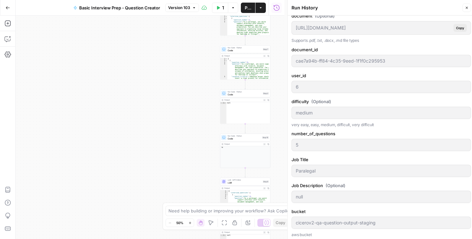
scroll to position [93, 0]
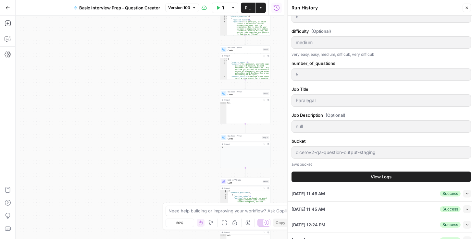
click at [349, 178] on button "View Logs" at bounding box center [382, 177] width 180 height 10
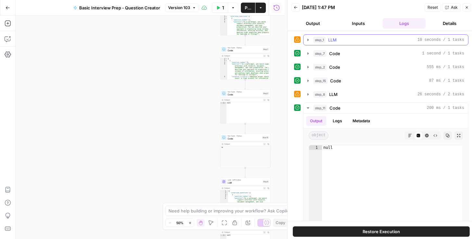
click at [307, 44] on button "step_1 LLM 10 seconds / 1 tasks" at bounding box center [386, 40] width 165 height 10
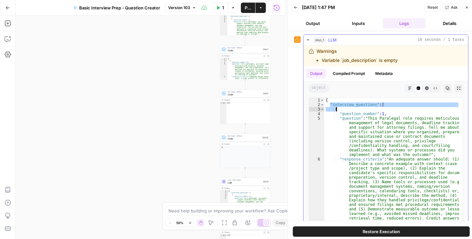
drag, startPoint x: 332, startPoint y: 103, endPoint x: 409, endPoint y: 107, distance: 77.3
click at [409, 107] on div "{ "interview_questions" : [ { "question_number" : 1 , "question" : "This Parale…" at bounding box center [391, 203] width 135 height 210
type textarea "**********"
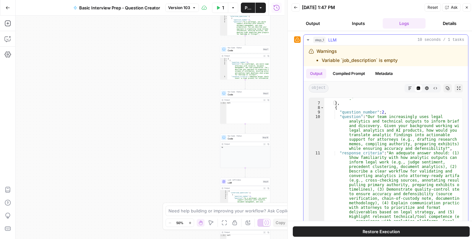
scroll to position [163, 0]
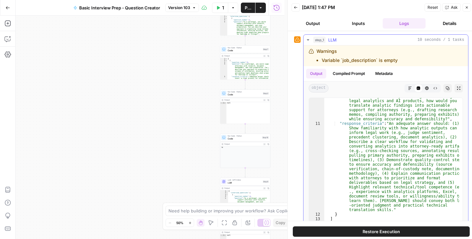
click at [306, 36] on button "step_1 LLM 10 seconds / 1 tasks" at bounding box center [386, 40] width 165 height 10
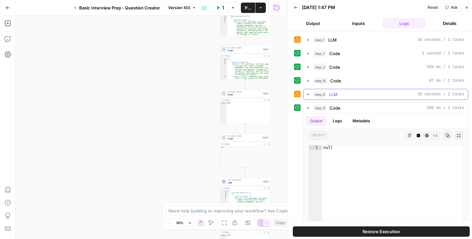
click at [309, 93] on icon "button" at bounding box center [307, 94] width 5 height 5
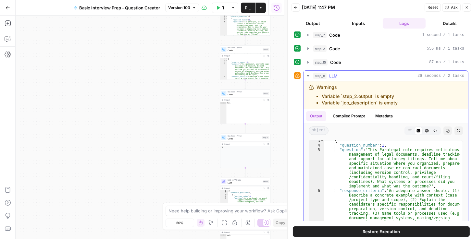
scroll to position [0, 0]
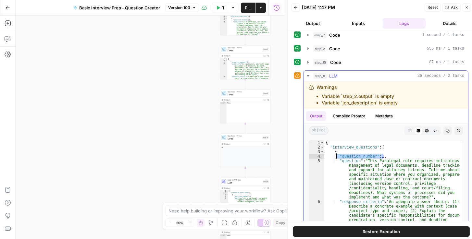
drag, startPoint x: 389, startPoint y: 154, endPoint x: 336, endPoint y: 155, distance: 52.3
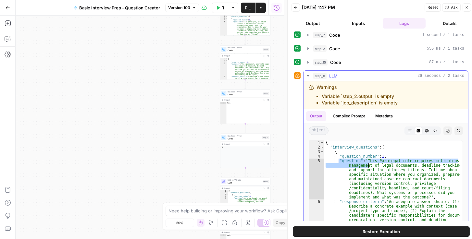
drag, startPoint x: 339, startPoint y: 161, endPoint x: 367, endPoint y: 164, distance: 28.0
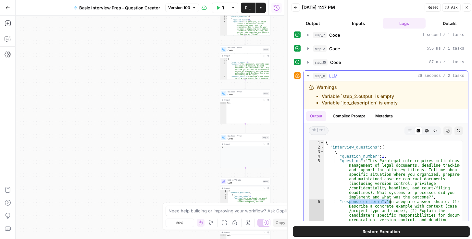
drag, startPoint x: 348, startPoint y: 202, endPoint x: 390, endPoint y: 203, distance: 41.9
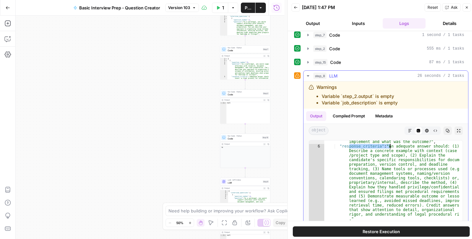
scroll to position [122, 0]
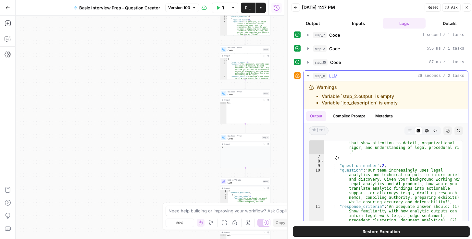
click at [401, 170] on div ""response_criteria" : "An adequate answer should: (1) Describe a concrete examp…" at bounding box center [391, 225] width 135 height 296
type textarea "**********"
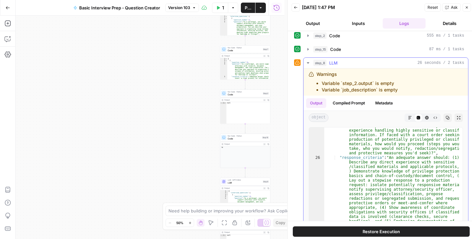
scroll to position [56, 0]
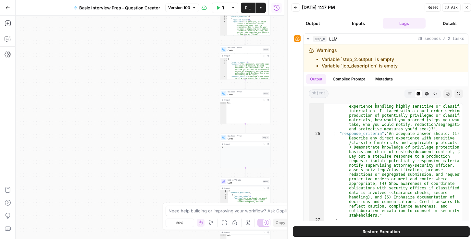
click at [294, 6] on icon "button" at bounding box center [296, 8] width 4 height 4
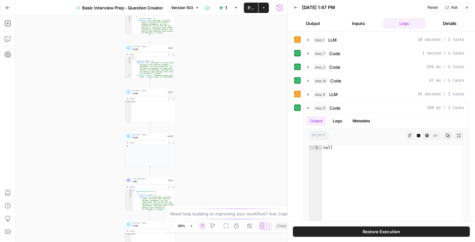
click at [292, 10] on button "Back" at bounding box center [296, 7] width 8 height 8
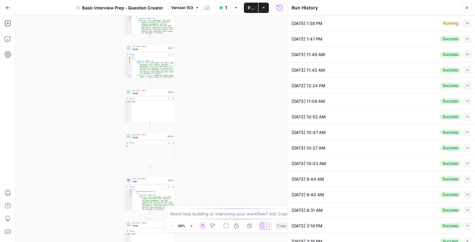
click at [463, 23] on button "Collapse" at bounding box center [467, 23] width 8 height 8
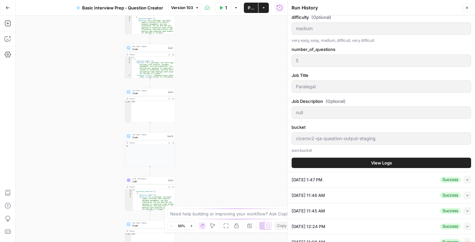
scroll to position [111, 0]
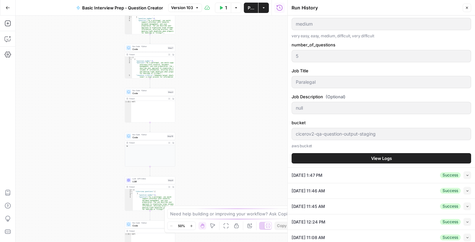
click at [307, 157] on button "View Logs" at bounding box center [382, 158] width 180 height 10
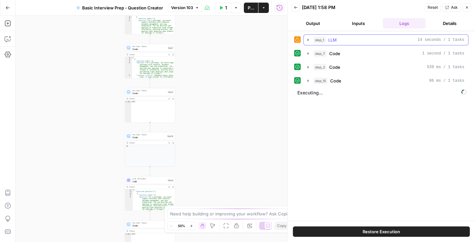
click at [309, 39] on icon "button" at bounding box center [307, 39] width 5 height 5
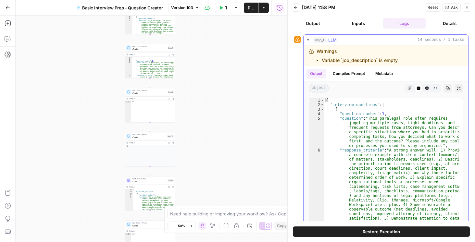
click at [306, 37] on icon "button" at bounding box center [307, 39] width 5 height 5
click at [309, 40] on icon "button" at bounding box center [308, 39] width 7 height 7
click at [309, 40] on icon "button" at bounding box center [307, 39] width 5 height 5
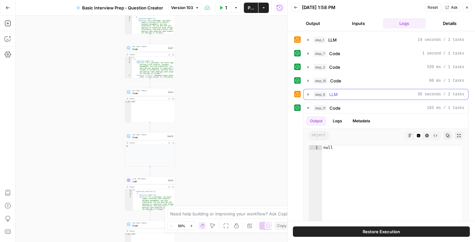
click at [306, 95] on icon "button" at bounding box center [307, 94] width 5 height 5
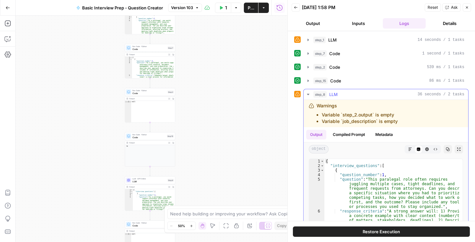
click at [306, 95] on icon "button" at bounding box center [307, 94] width 5 height 5
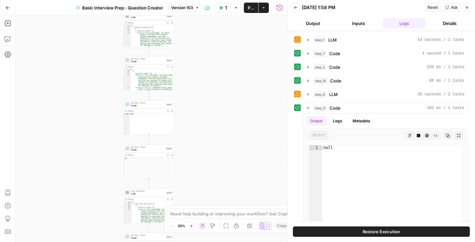
drag, startPoint x: 221, startPoint y: 66, endPoint x: 221, endPoint y: 104, distance: 38.3
click at [221, 104] on div "Workflow Set Inputs Inputs LLM · GPT-5 Mini LLM Step 1 Output Expand Output Cop…" at bounding box center [152, 129] width 272 height 227
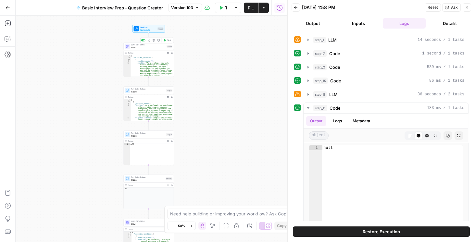
click at [142, 47] on span "LLM" at bounding box center [148, 47] width 34 height 3
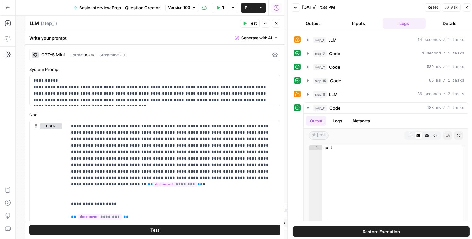
click at [272, 54] on icon at bounding box center [274, 54] width 5 height 5
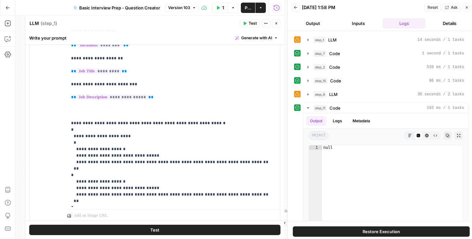
scroll to position [421, 0]
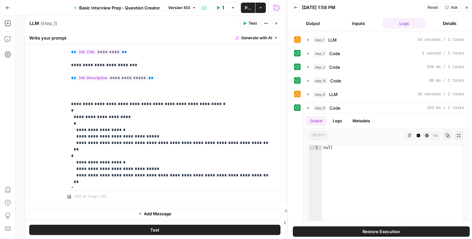
click at [278, 22] on icon "button" at bounding box center [276, 23] width 4 height 4
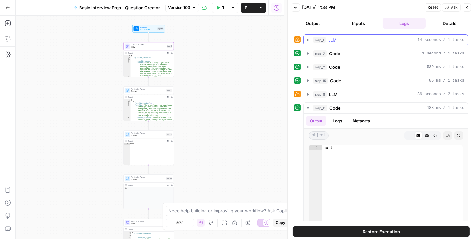
click at [307, 40] on icon "button" at bounding box center [307, 39] width 5 height 5
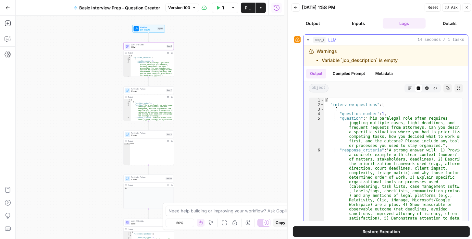
click at [307, 39] on icon "button" at bounding box center [307, 39] width 5 height 5
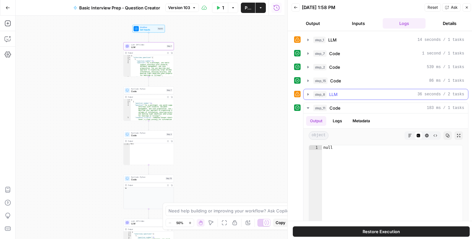
click at [307, 93] on icon "button" at bounding box center [307, 94] width 1 height 2
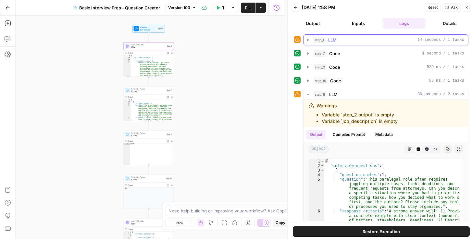
click at [308, 38] on icon "button" at bounding box center [307, 39] width 5 height 5
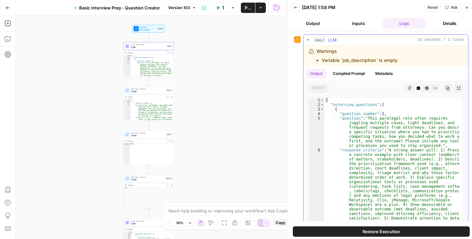
click at [308, 39] on icon "button" at bounding box center [307, 39] width 5 height 5
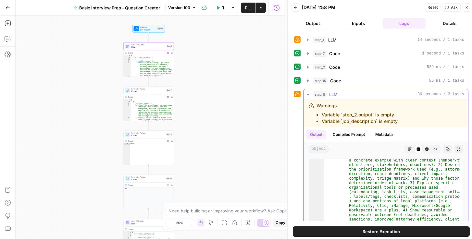
scroll to position [111, 0]
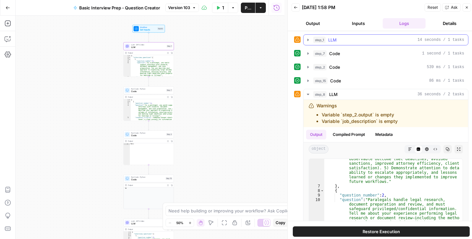
click at [308, 38] on icon "button" at bounding box center [307, 39] width 5 height 5
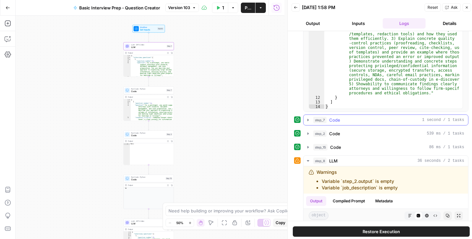
scroll to position [148, 0]
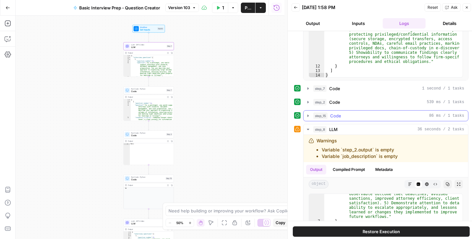
click at [310, 114] on button "step_15 Code 86 ms / 1 tasks" at bounding box center [386, 116] width 165 height 10
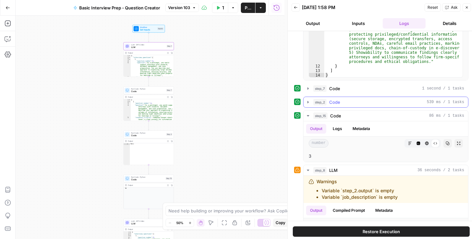
click at [307, 101] on icon "button" at bounding box center [307, 102] width 1 height 2
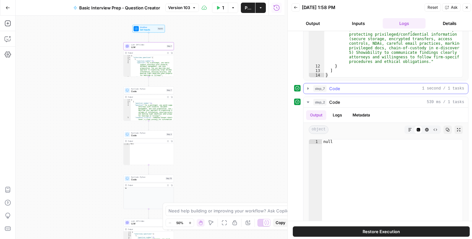
click at [307, 91] on button "step_7 Code 1 second / 1 tasks" at bounding box center [386, 88] width 165 height 10
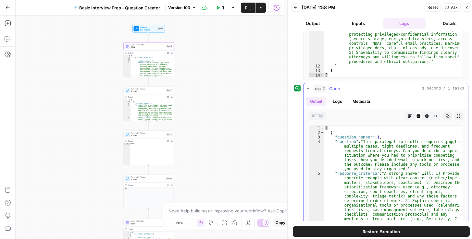
click at [307, 91] on button "step_7 Code 1 second / 1 tasks" at bounding box center [386, 88] width 165 height 10
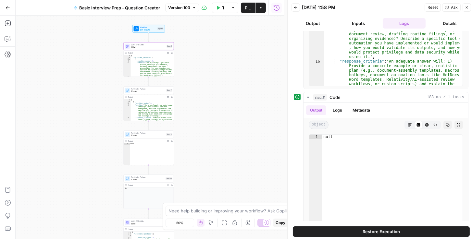
scroll to position [593, 0]
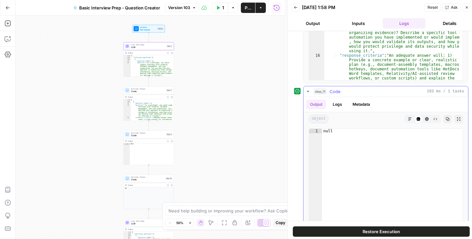
click at [307, 90] on icon "button" at bounding box center [307, 91] width 5 height 5
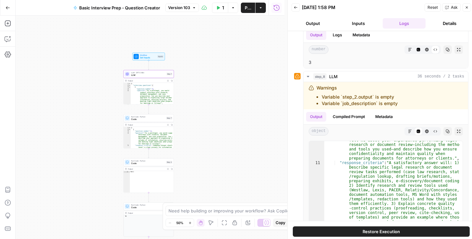
scroll to position [397, 0]
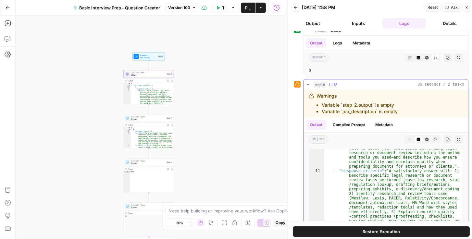
click at [308, 82] on icon "button" at bounding box center [307, 84] width 5 height 5
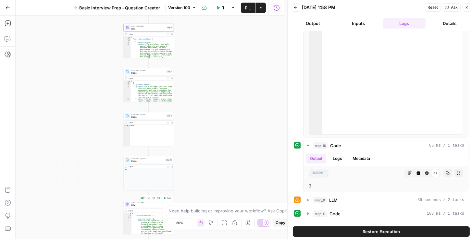
click at [139, 204] on span "LLM" at bounding box center [148, 205] width 34 height 3
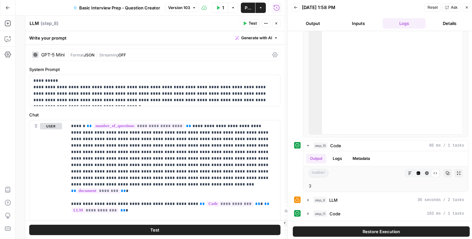
click at [273, 54] on icon at bounding box center [274, 54] width 5 height 5
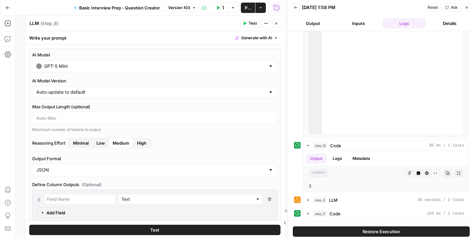
click at [276, 23] on icon "button" at bounding box center [276, 23] width 2 height 2
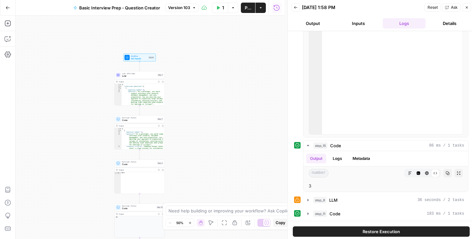
drag, startPoint x: 209, startPoint y: 116, endPoint x: 191, endPoint y: 162, distance: 49.6
click at [201, 172] on div "Workflow Set Inputs Inputs LLM · GPT-5 Mini LLM Step 1 Output Expand Output Cop…" at bounding box center [150, 128] width 269 height 224
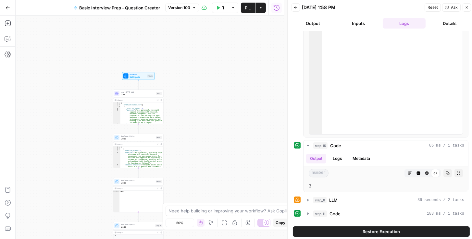
click at [140, 94] on span "LLM" at bounding box center [138, 94] width 34 height 3
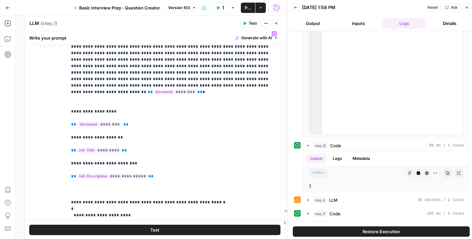
scroll to position [185, 0]
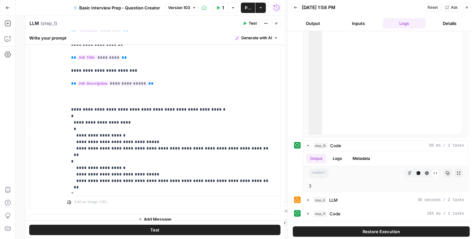
click at [319, 26] on button "Output" at bounding box center [313, 23] width 43 height 10
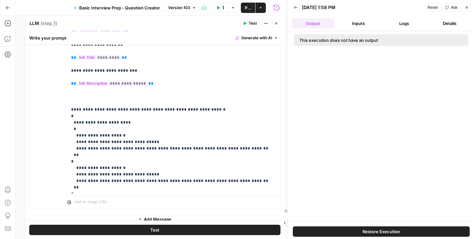
click at [360, 23] on button "Inputs" at bounding box center [358, 23] width 43 height 10
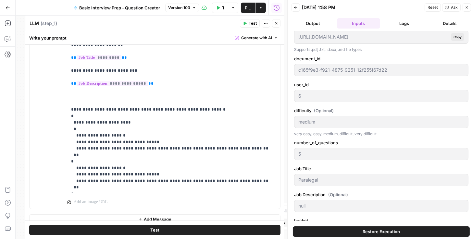
scroll to position [40, 0]
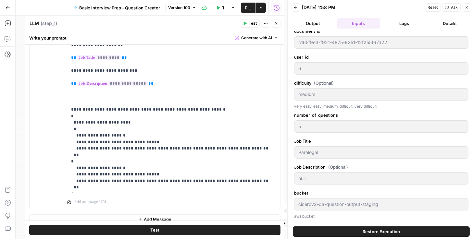
click at [366, 225] on div "Restore Execution" at bounding box center [381, 231] width 187 height 21
click at [366, 228] on button "Restore Execution" at bounding box center [381, 232] width 177 height 10
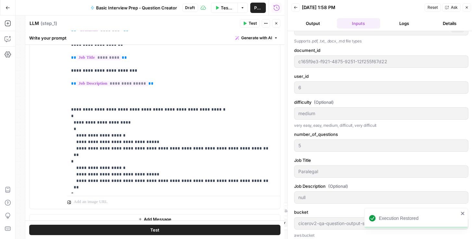
scroll to position [19, 0]
click at [317, 25] on button "Output" at bounding box center [313, 23] width 43 height 10
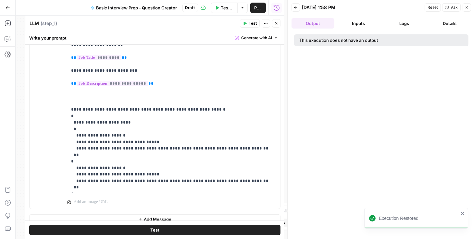
click at [277, 24] on icon "button" at bounding box center [276, 23] width 4 height 4
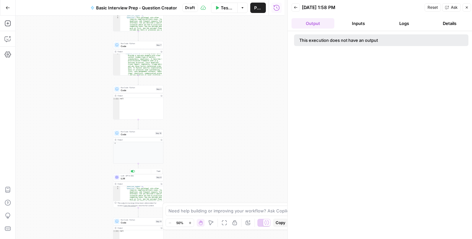
scroll to position [44, 0]
click at [139, 221] on span "Code" at bounding box center [137, 222] width 33 height 3
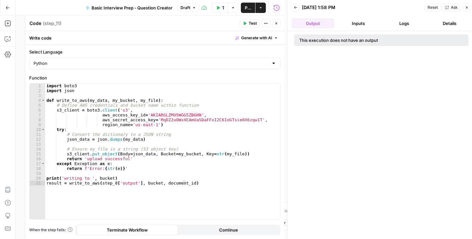
click at [279, 21] on button "Close" at bounding box center [276, 23] width 8 height 8
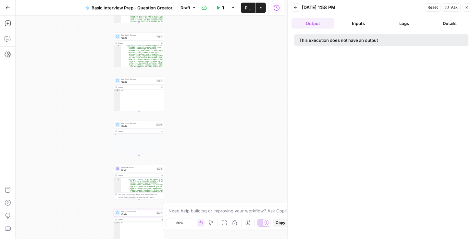
drag, startPoint x: 192, startPoint y: 168, endPoint x: 195, endPoint y: 179, distance: 10.9
click at [195, 178] on div "Workflow Set Inputs Inputs LLM · GPT-5 Mini LLM Step 1 Output Copy 1 2 3 4 5 6 …" at bounding box center [150, 128] width 269 height 224
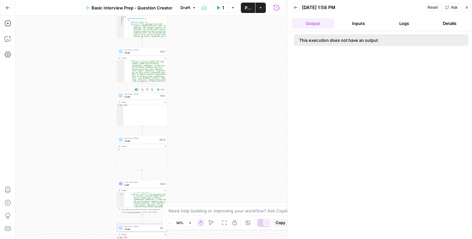
click at [138, 96] on span "Code" at bounding box center [142, 96] width 34 height 3
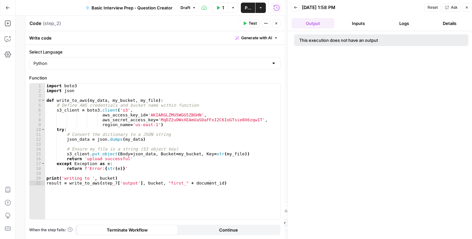
click at [277, 26] on button "Close" at bounding box center [276, 23] width 8 height 8
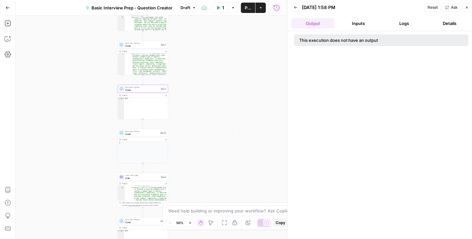
drag, startPoint x: 192, startPoint y: 177, endPoint x: 190, endPoint y: 135, distance: 41.9
click at [193, 137] on div "Workflow Set Inputs Inputs LLM · GPT-5 Mini LLM Step 1 Output Copy 1 2 3 4 5 6 …" at bounding box center [150, 128] width 269 height 224
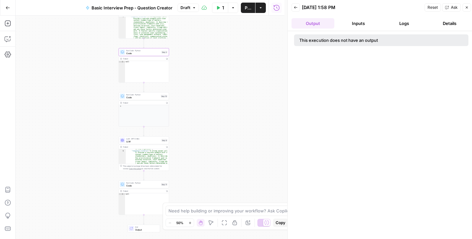
click at [142, 142] on span "LLM" at bounding box center [143, 141] width 34 height 3
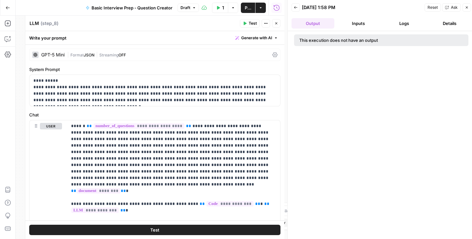
click at [277, 24] on icon "button" at bounding box center [276, 23] width 4 height 4
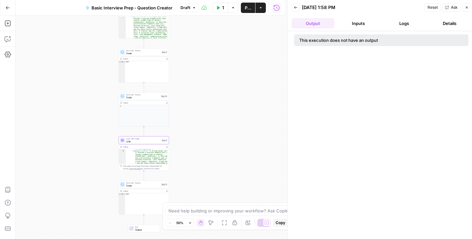
click at [357, 20] on button "Inputs" at bounding box center [358, 23] width 43 height 10
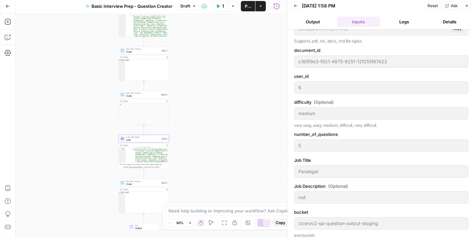
scroll to position [3, 0]
click at [405, 19] on button "Logs" at bounding box center [404, 21] width 43 height 10
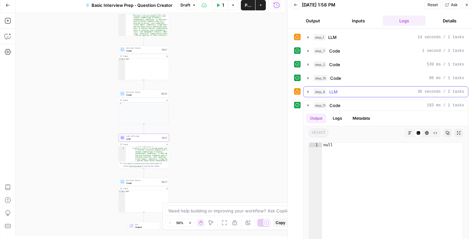
click at [310, 92] on icon "button" at bounding box center [307, 91] width 5 height 5
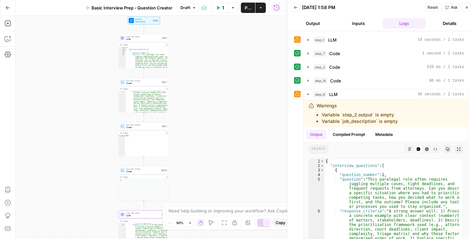
click at [138, 38] on span "LLM" at bounding box center [143, 39] width 34 height 3
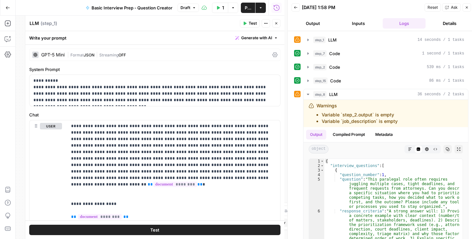
click at [267, 54] on div "GPT-5 Mini | Format JSON | Streaming OFF" at bounding box center [154, 55] width 251 height 12
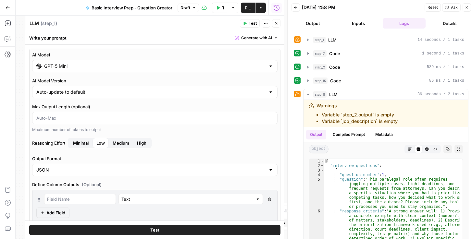
click at [130, 61] on div "GPT-5 Mini" at bounding box center [154, 66] width 245 height 12
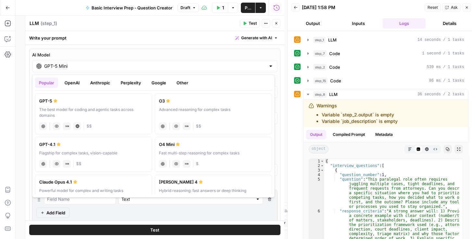
click at [166, 82] on button "Google" at bounding box center [159, 83] width 22 height 10
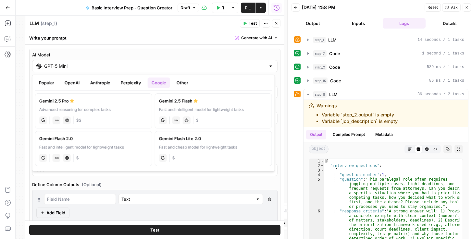
click at [209, 102] on div "Gemini 2.5 Flash" at bounding box center [213, 101] width 109 height 6
type input "Gemini 2.5 Flash"
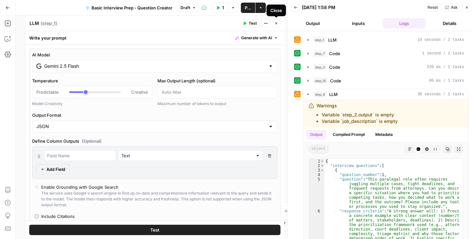
click at [278, 23] on button "Close" at bounding box center [276, 23] width 8 height 8
type input "***"
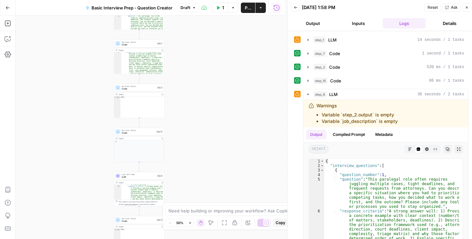
drag, startPoint x: 194, startPoint y: 125, endPoint x: 192, endPoint y: 117, distance: 9.1
click at [192, 118] on div "Workflow Set Inputs Inputs LLM · Gemini 2.5 Flash LLM Step 1 Output Copy 1 2 3 …" at bounding box center [150, 128] width 269 height 224
click at [125, 176] on span "LLM" at bounding box center [139, 177] width 34 height 3
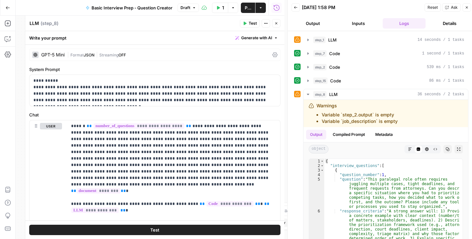
click at [269, 54] on div "GPT-5 Mini | Format JSON | Streaming OFF" at bounding box center [154, 55] width 251 height 12
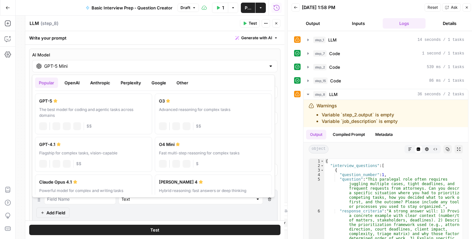
click at [220, 71] on div "GPT-5 Mini" at bounding box center [154, 66] width 245 height 12
click at [151, 86] on button "Google" at bounding box center [159, 83] width 22 height 10
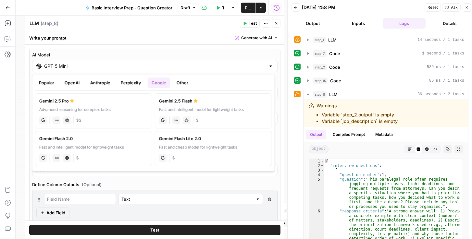
click at [56, 97] on label "Gemini 2.5 Pro Advanced reasoning for complex tasks gemini JSON Mode Live Web R…" at bounding box center [93, 110] width 117 height 35
type input "Gemini 2.5 Pro"
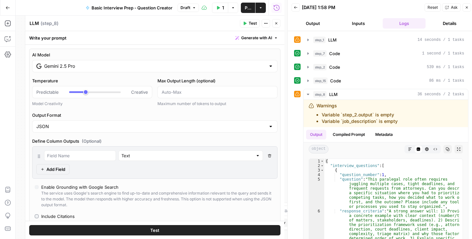
click at [247, 11] on span "Publish" at bounding box center [248, 8] width 6 height 6
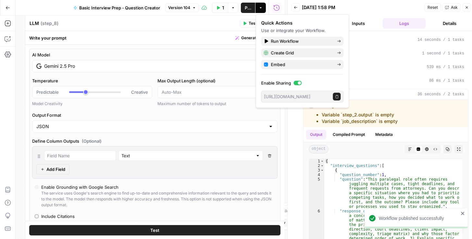
click at [295, 7] on icon "button" at bounding box center [296, 8] width 4 height 4
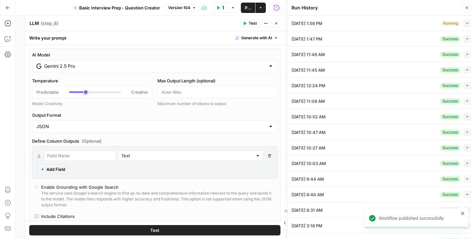
click at [466, 24] on icon "button" at bounding box center [468, 23] width 4 height 4
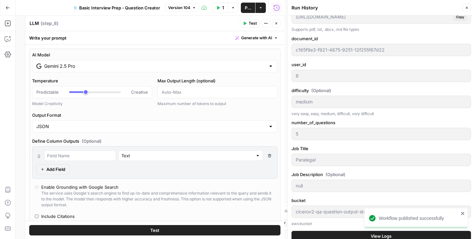
scroll to position [111, 0]
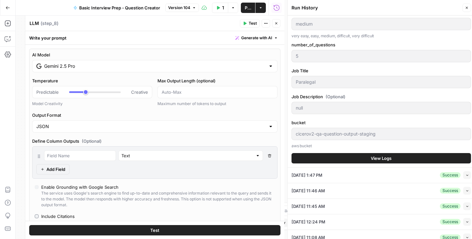
click at [334, 156] on button "View Logs" at bounding box center [382, 158] width 180 height 10
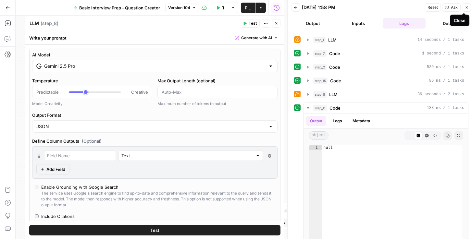
click at [469, 7] on button "Close" at bounding box center [467, 7] width 8 height 8
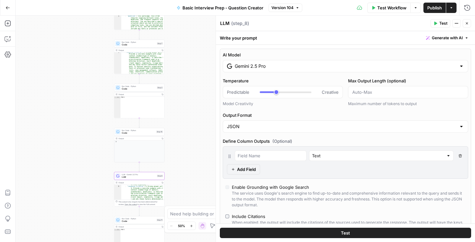
click at [279, 8] on span "Version 104" at bounding box center [282, 8] width 22 height 6
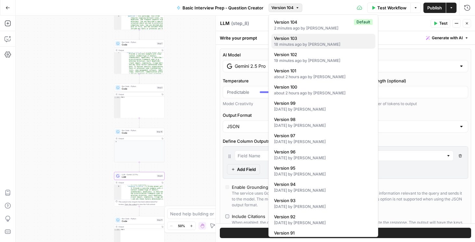
click at [296, 39] on span "Version 103" at bounding box center [322, 38] width 96 height 6
type input "***"
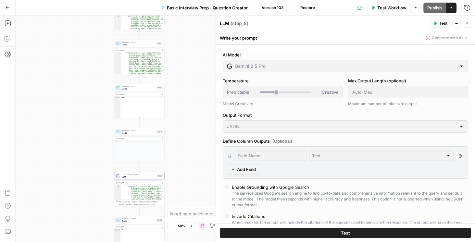
type input "GPT-5 Mini"
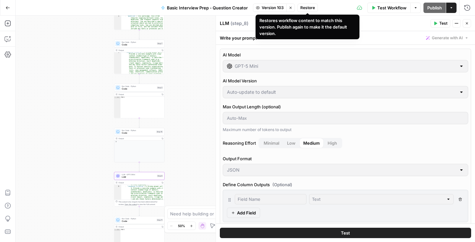
click at [305, 6] on span "Restore" at bounding box center [307, 8] width 15 height 6
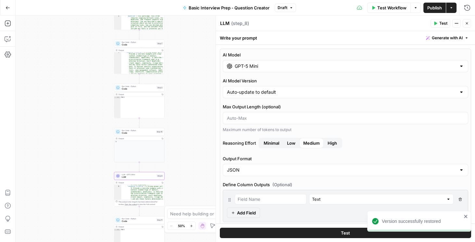
click at [432, 8] on span "Publish" at bounding box center [434, 8] width 15 height 6
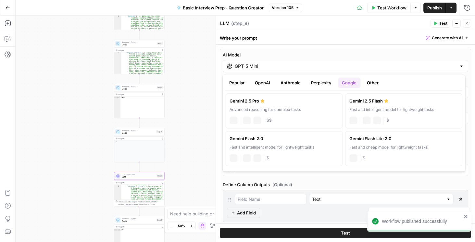
click at [254, 67] on input "GPT-5 Mini" at bounding box center [345, 66] width 221 height 6
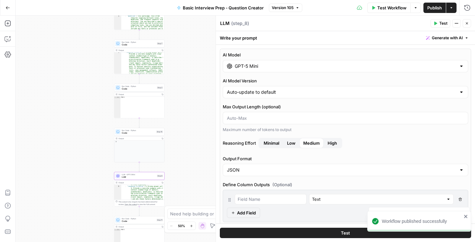
click at [315, 56] on label "AI Model" at bounding box center [345, 55] width 245 height 6
click at [315, 63] on input "GPT-5 Mini" at bounding box center [345, 66] width 221 height 6
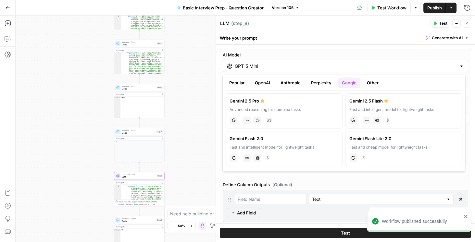
click at [296, 44] on div "Write your prompt Generate with AI" at bounding box center [345, 37] width 259 height 13
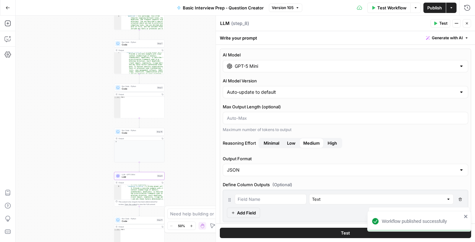
click at [193, 77] on div "Workflow Set Inputs Inputs LLM · GPT-5 Mini LLM Step 1 Output Copy 1 2 3 4 5 6 …" at bounding box center [245, 129] width 459 height 227
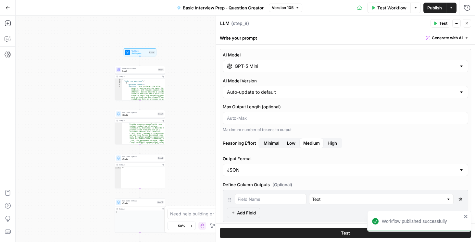
drag, startPoint x: 185, startPoint y: 58, endPoint x: 174, endPoint y: 111, distance: 54.0
click at [186, 129] on div "Workflow Set Inputs Inputs LLM · GPT-5 Mini LLM Step 1 Output Copy 1 2 3 4 5 6 …" at bounding box center [245, 129] width 459 height 227
click at [131, 69] on span "LLM" at bounding box center [139, 70] width 34 height 3
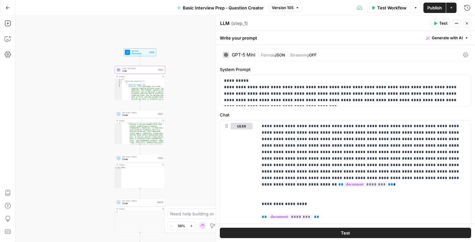
click at [289, 53] on span "|" at bounding box center [287, 54] width 5 height 6
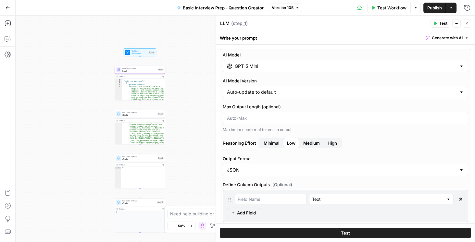
click at [270, 143] on span "Minimal" at bounding box center [272, 143] width 16 height 6
click at [434, 7] on span "Publish" at bounding box center [434, 8] width 15 height 6
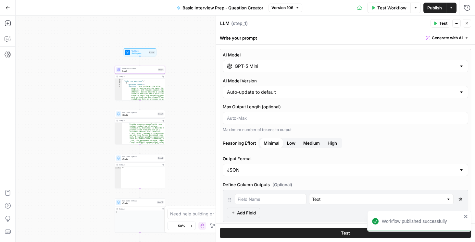
click at [468, 25] on icon "button" at bounding box center [467, 23] width 4 height 4
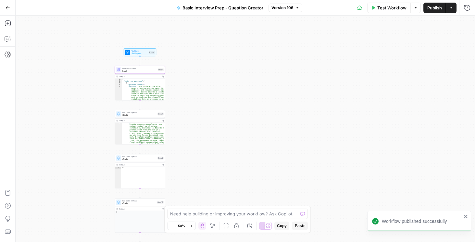
click at [433, 9] on span "Publish" at bounding box center [434, 8] width 15 height 6
click at [385, 8] on span "Test Workflow" at bounding box center [391, 8] width 29 height 6
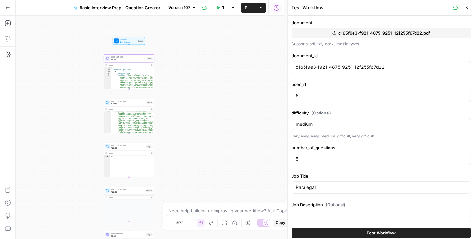
drag, startPoint x: 256, startPoint y: 33, endPoint x: 255, endPoint y: 21, distance: 12.0
click at [255, 21] on div "Workflow Set Inputs Inputs LLM · GPT-5 Mini LLM Step 1 Output Copy 1 2 3 4 5 6 …" at bounding box center [150, 128] width 269 height 224
drag, startPoint x: 212, startPoint y: 109, endPoint x: 204, endPoint y: 89, distance: 21.5
click at [204, 89] on div "Workflow Set Inputs Inputs LLM · GPT-5 Mini LLM Step 1 Output Copy 1 2 3 4 5 6 …" at bounding box center [150, 128] width 269 height 224
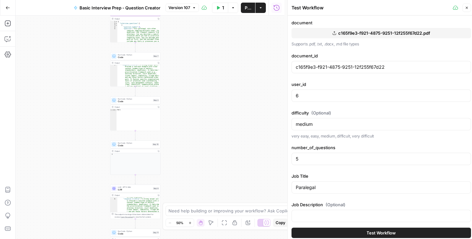
drag, startPoint x: 216, startPoint y: 121, endPoint x: 200, endPoint y: 76, distance: 47.8
click at [200, 76] on div "Workflow Set Inputs Inputs LLM · GPT-5 Mini LLM Step 1 Output Copy 1 2 3 4 5 6 …" at bounding box center [150, 128] width 269 height 224
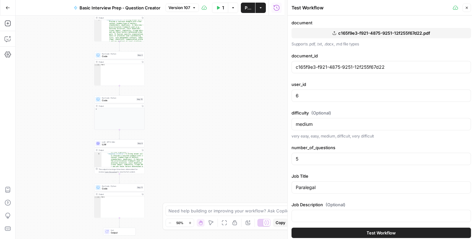
click at [114, 189] on span "Code" at bounding box center [118, 188] width 33 height 3
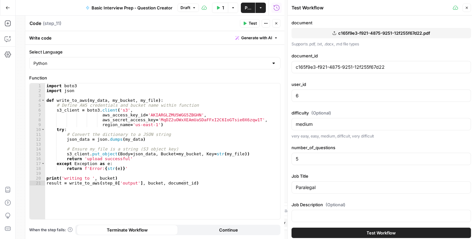
click at [278, 23] on span "Close" at bounding box center [278, 23] width 0 height 0
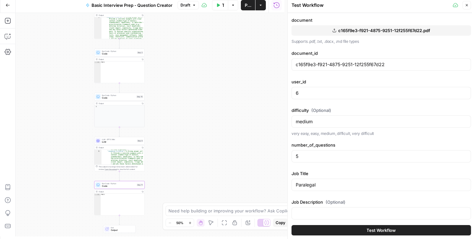
click at [469, 6] on icon "button" at bounding box center [467, 5] width 4 height 4
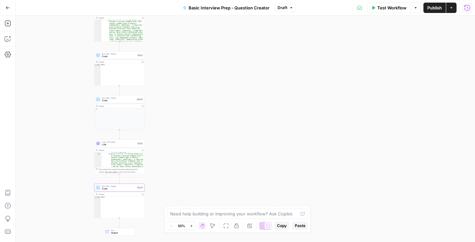
click at [467, 10] on icon "button" at bounding box center [467, 8] width 6 height 6
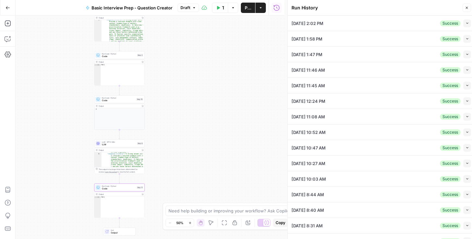
click at [466, 23] on icon "button" at bounding box center [468, 23] width 4 height 4
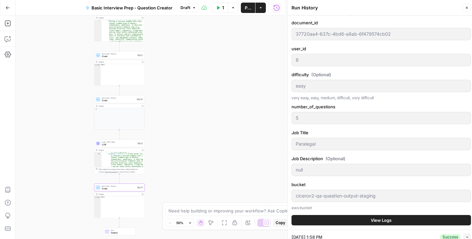
scroll to position [74, 0]
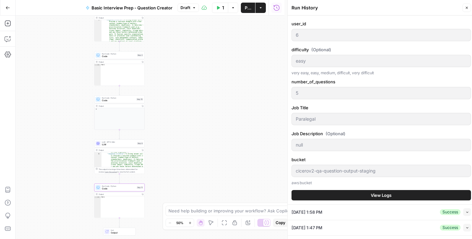
click at [466, 7] on icon "button" at bounding box center [467, 8] width 2 height 2
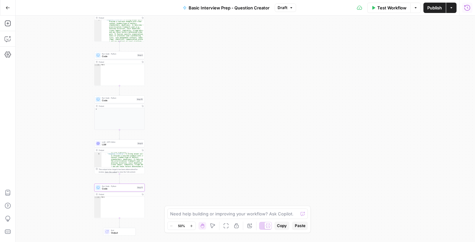
click at [466, 6] on icon "button" at bounding box center [467, 8] width 6 height 6
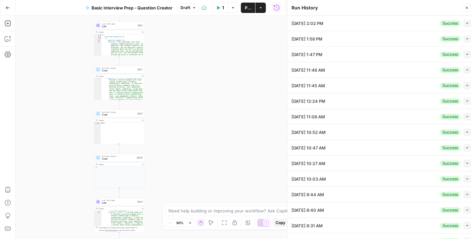
drag, startPoint x: 203, startPoint y: 58, endPoint x: 205, endPoint y: 127, distance: 68.2
click at [205, 127] on div "Workflow Set Inputs Inputs LLM · GPT-5 Mini LLM Step 1 Output Copy 1 2 3 4 5 6 …" at bounding box center [150, 128] width 269 height 224
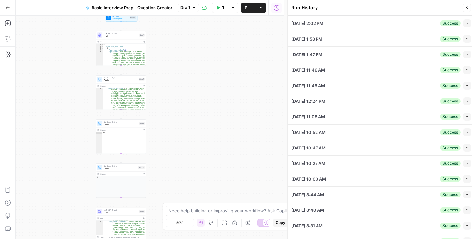
drag, startPoint x: 207, startPoint y: 79, endPoint x: 214, endPoint y: 100, distance: 22.5
click at [205, 98] on div "Workflow Set Inputs Inputs LLM · GPT-5 Mini LLM Step 1 Output Copy 1 2 3 4 5 6 …" at bounding box center [150, 128] width 269 height 224
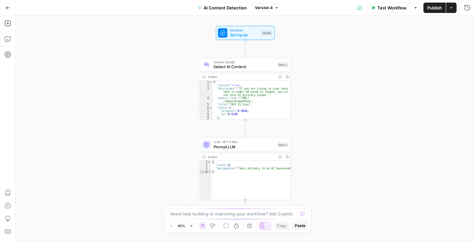
click at [9, 6] on icon "button" at bounding box center [8, 8] width 5 height 5
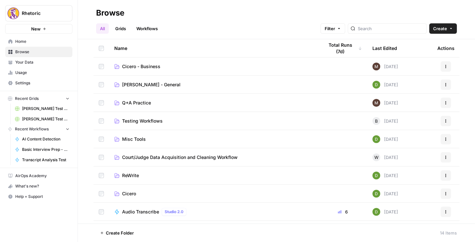
click at [129, 196] on span "Cicero" at bounding box center [129, 194] width 14 height 6
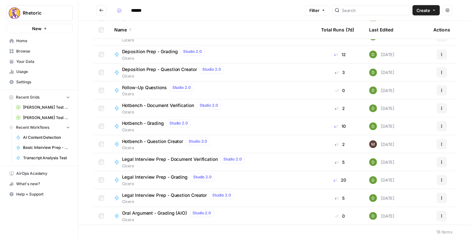
scroll to position [130, 0]
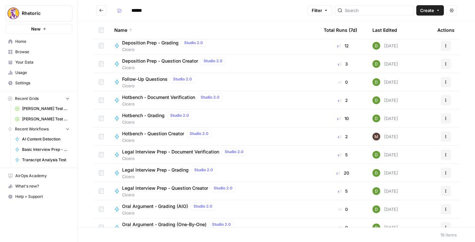
click at [158, 188] on span "Legal Interview Prep - Question Creator" at bounding box center [165, 188] width 86 height 6
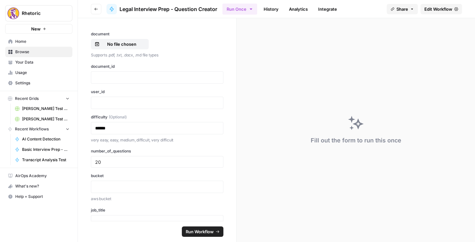
click at [434, 5] on link "Edit Workflow" at bounding box center [441, 9] width 42 height 10
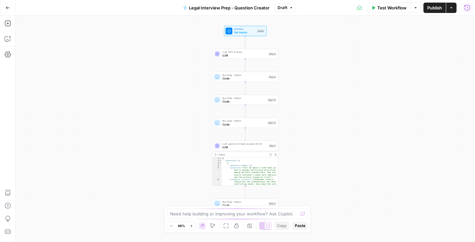
click at [468, 8] on icon "button" at bounding box center [467, 8] width 6 height 6
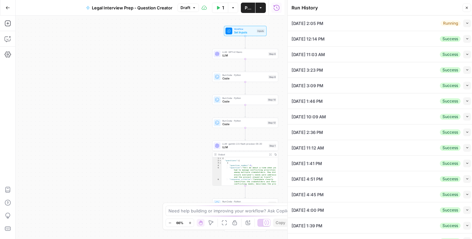
click at [463, 22] on button "Collapse" at bounding box center [467, 23] width 8 height 8
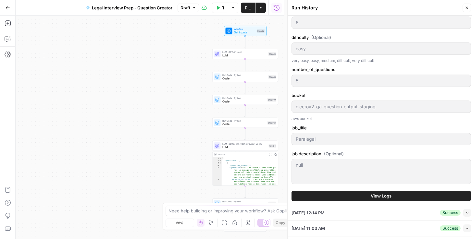
scroll to position [111, 0]
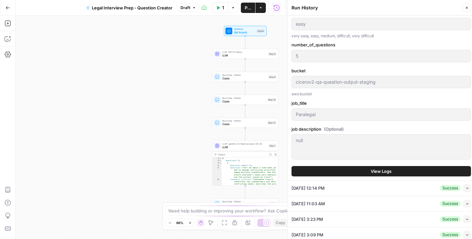
click at [346, 169] on button "View Logs" at bounding box center [382, 171] width 180 height 10
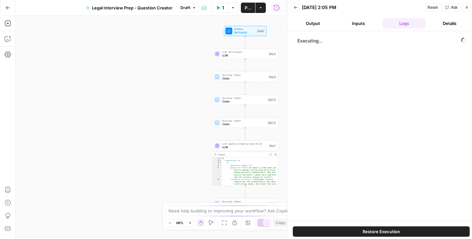
click at [359, 26] on button "Inputs" at bounding box center [358, 23] width 43 height 10
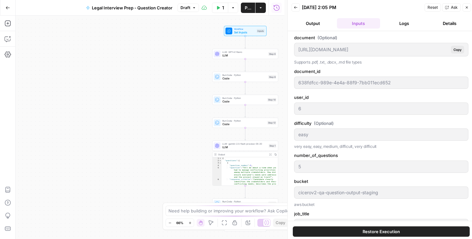
click at [317, 25] on button "Output" at bounding box center [313, 23] width 43 height 10
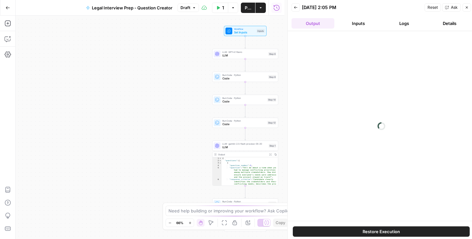
click at [405, 23] on button "Logs" at bounding box center [404, 23] width 43 height 10
click at [293, 6] on button "Back" at bounding box center [296, 7] width 8 height 8
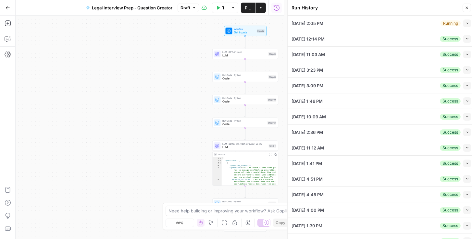
click at [465, 36] on button "Collapse" at bounding box center [467, 39] width 8 height 8
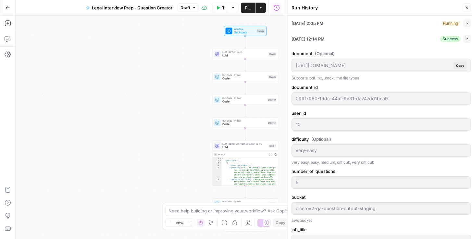
click at [463, 41] on button "Expand" at bounding box center [467, 39] width 8 height 8
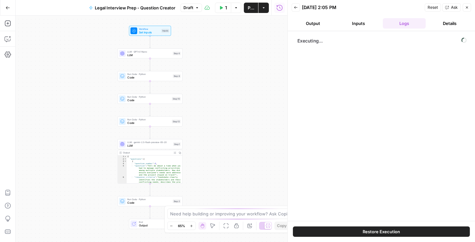
click at [296, 4] on button "Back" at bounding box center [296, 7] width 8 height 8
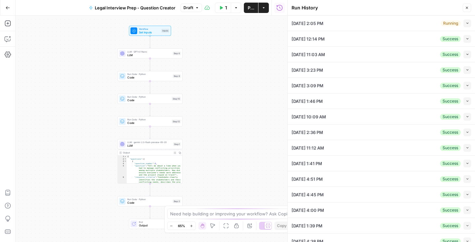
click at [467, 22] on button "Collapse" at bounding box center [467, 23] width 8 height 8
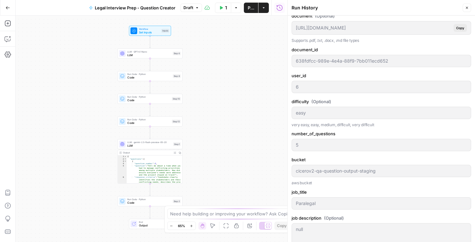
scroll to position [111, 0]
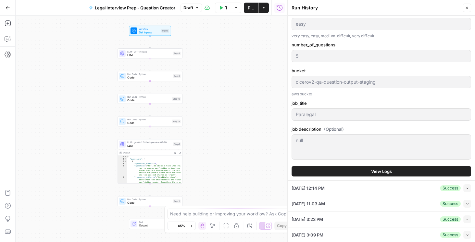
click at [343, 168] on button "View Logs" at bounding box center [382, 171] width 180 height 10
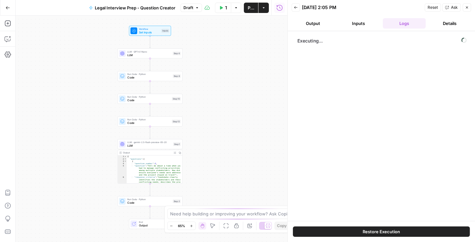
click at [361, 23] on button "Inputs" at bounding box center [358, 23] width 43 height 10
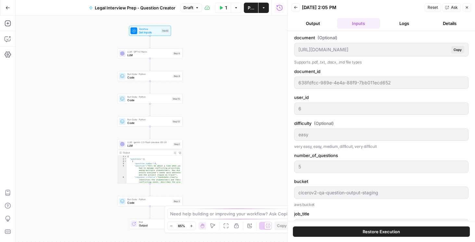
click at [320, 26] on button "Output" at bounding box center [313, 23] width 43 height 10
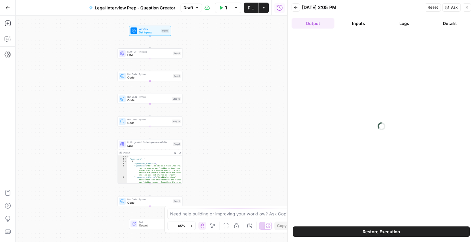
click at [359, 24] on button "Inputs" at bounding box center [358, 23] width 43 height 10
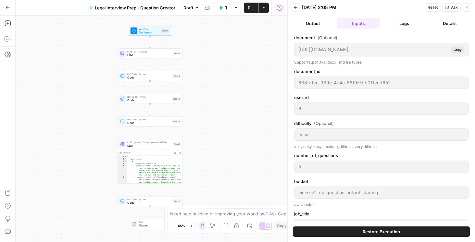
click at [395, 22] on button "Logs" at bounding box center [404, 23] width 43 height 10
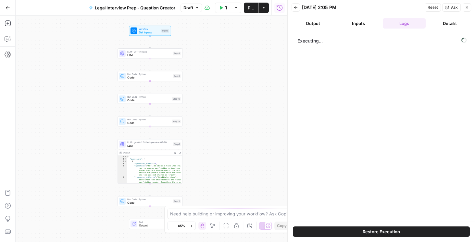
click at [444, 20] on button "Details" at bounding box center [449, 23] width 43 height 10
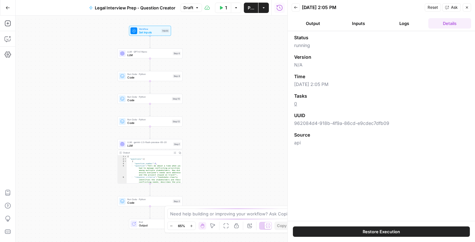
click at [397, 22] on button "Logs" at bounding box center [404, 23] width 43 height 10
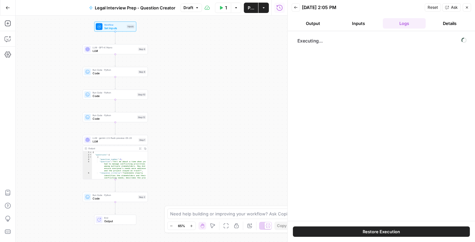
drag, startPoint x: 235, startPoint y: 126, endPoint x: 210, endPoint y: 101, distance: 35.8
click at [210, 101] on div "Workflow Set Inputs Inputs LLM · GPT-4.1 Nano LLM Step 6 Run Code · Python Code…" at bounding box center [152, 129] width 272 height 227
click at [91, 49] on div "LLM · GPT-4.1 Nano LLM Step 6 Copy step Delete step Add Note Test" at bounding box center [115, 48] width 62 height 7
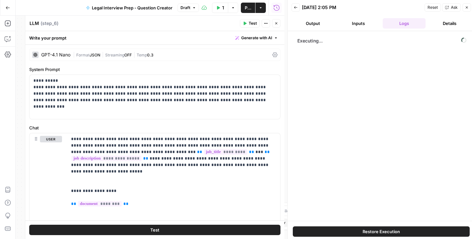
click at [272, 53] on icon at bounding box center [274, 54] width 5 height 5
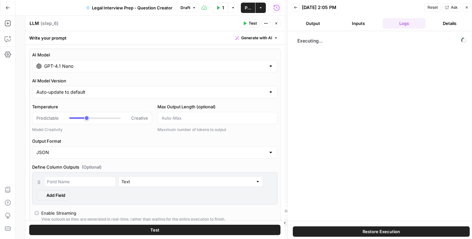
type input "***"
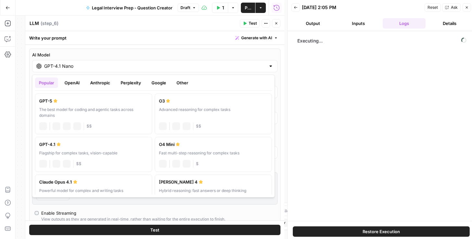
click at [233, 66] on input "GPT-4.1 Nano" at bounding box center [154, 66] width 221 height 6
click at [151, 81] on button "Google" at bounding box center [159, 83] width 22 height 10
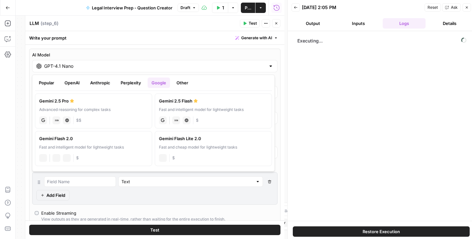
click at [187, 108] on div "Fast and intelligent model for lightweight tasks" at bounding box center [213, 110] width 109 height 6
type input "Gemini 2.5 Flash"
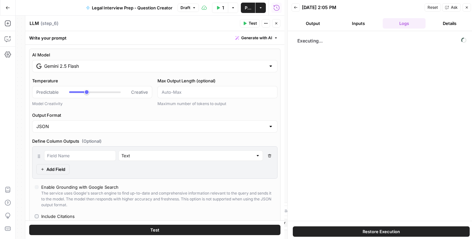
click at [276, 24] on icon "button" at bounding box center [276, 23] width 4 height 4
type input "***"
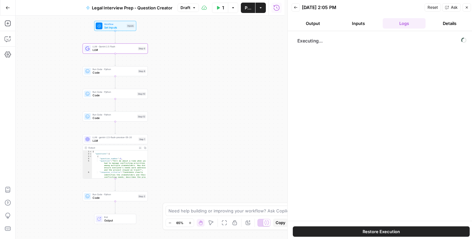
click at [105, 143] on span "LLM" at bounding box center [115, 141] width 44 height 4
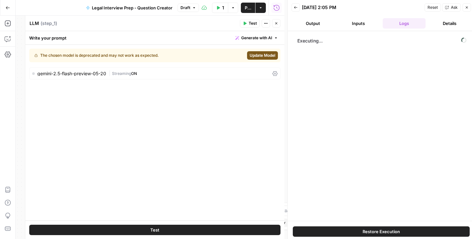
click at [267, 58] on span "Update Model" at bounding box center [263, 56] width 26 height 6
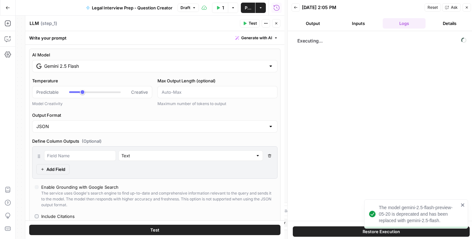
click at [249, 8] on span "Publish" at bounding box center [248, 8] width 6 height 6
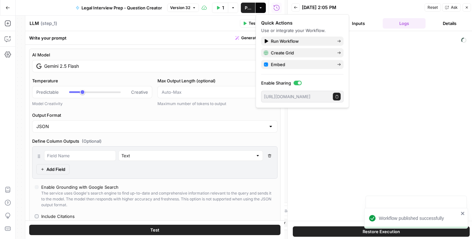
click at [384, 67] on div "Executing..." at bounding box center [381, 125] width 174 height 183
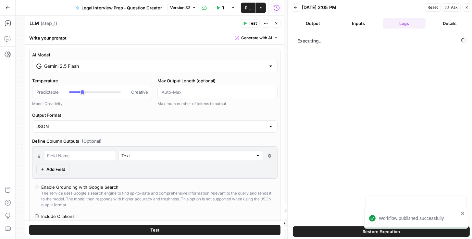
click at [276, 25] on icon "button" at bounding box center [276, 23] width 4 height 4
type input "***"
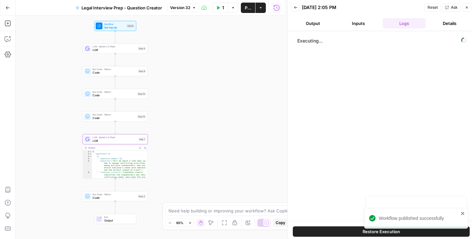
click at [438, 7] on span "Reset" at bounding box center [433, 8] width 10 height 6
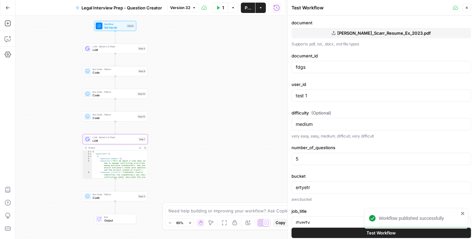
click at [359, 235] on button "Test Workflow" at bounding box center [382, 233] width 180 height 10
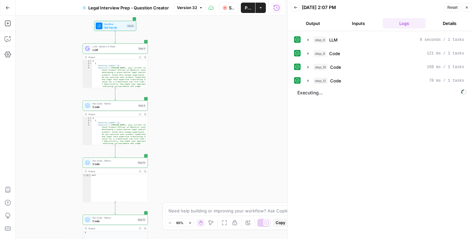
click at [295, 8] on icon "button" at bounding box center [296, 8] width 4 height 4
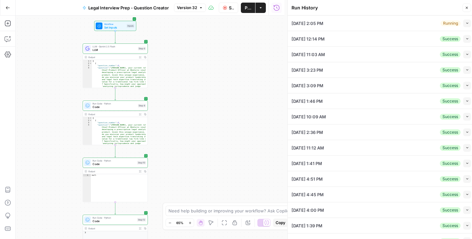
click at [271, 11] on button "Run History" at bounding box center [276, 8] width 10 height 10
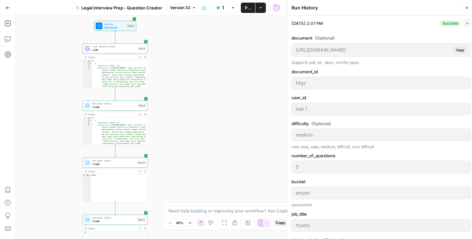
click at [466, 7] on icon "button" at bounding box center [467, 8] width 4 height 4
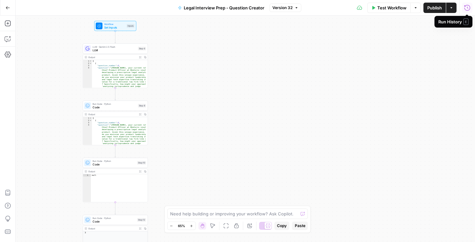
click at [468, 8] on icon "button" at bounding box center [467, 8] width 6 height 6
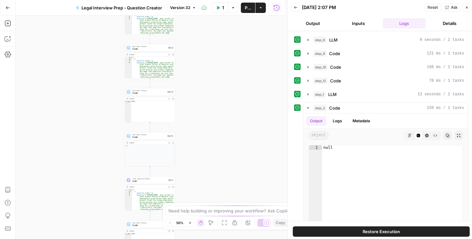
click at [466, 8] on icon "button" at bounding box center [467, 8] width 4 height 4
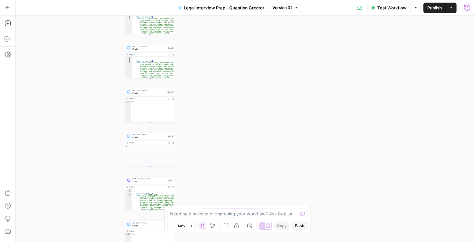
click at [465, 8] on icon "button" at bounding box center [467, 8] width 6 height 6
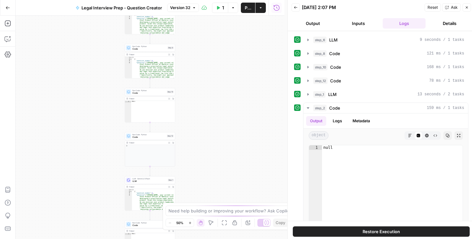
click at [357, 26] on button "Inputs" at bounding box center [358, 23] width 43 height 10
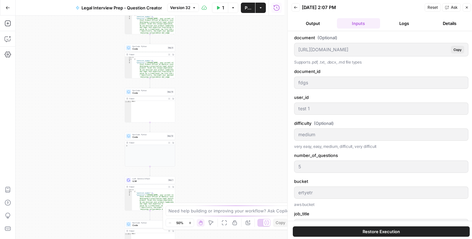
click at [313, 22] on button "Output" at bounding box center [313, 23] width 43 height 10
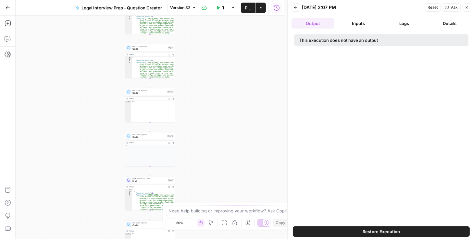
click at [403, 23] on button "Logs" at bounding box center [404, 23] width 43 height 10
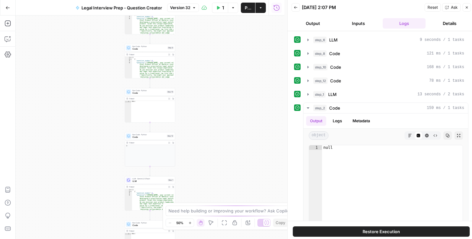
click at [446, 20] on button "Details" at bounding box center [449, 23] width 43 height 10
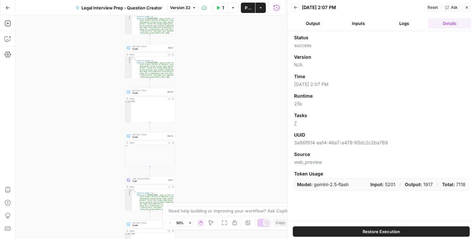
click at [293, 7] on button "Back" at bounding box center [296, 7] width 8 height 8
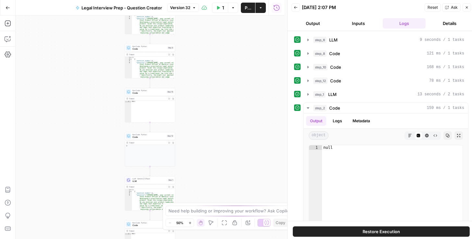
click at [297, 10] on button "Back" at bounding box center [296, 7] width 8 height 8
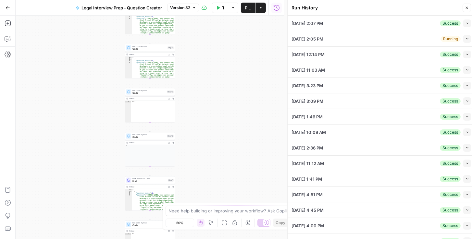
click at [467, 6] on icon "button" at bounding box center [467, 8] width 4 height 4
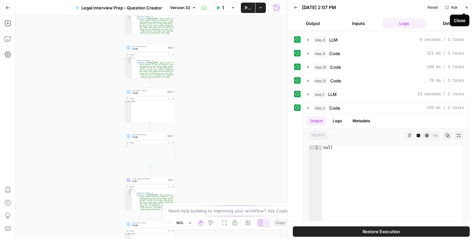
click at [467, 8] on icon "button" at bounding box center [467, 8] width 4 height 4
click at [298, 7] on button "Back" at bounding box center [296, 7] width 8 height 8
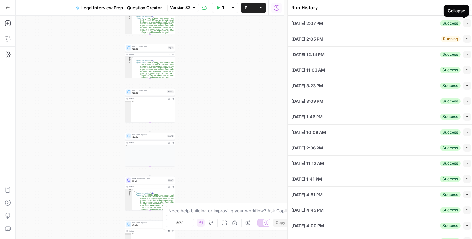
click at [463, 25] on button "Collapse" at bounding box center [467, 23] width 8 height 8
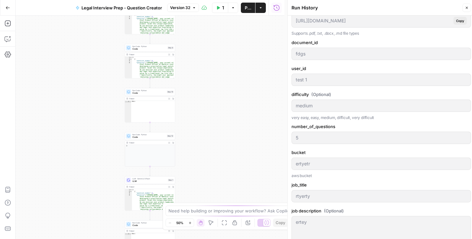
scroll to position [111, 0]
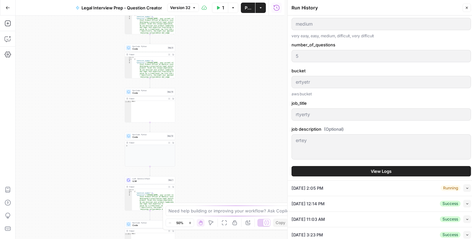
click at [349, 169] on button "View Logs" at bounding box center [382, 171] width 180 height 10
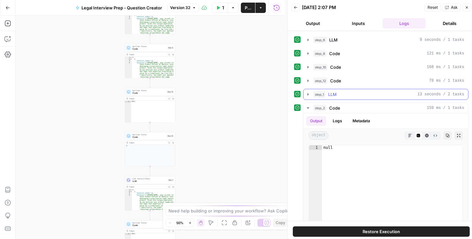
click at [314, 93] on span "step_1" at bounding box center [319, 94] width 12 height 6
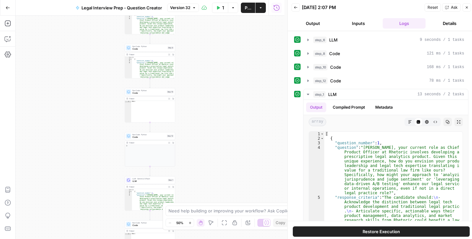
click at [297, 8] on button "Back" at bounding box center [296, 7] width 8 height 8
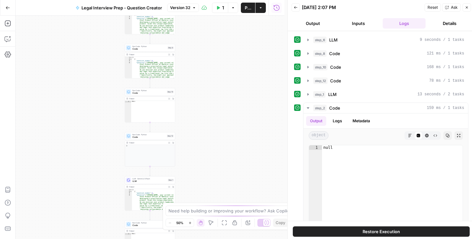
click at [468, 9] on icon "button" at bounding box center [467, 8] width 4 height 4
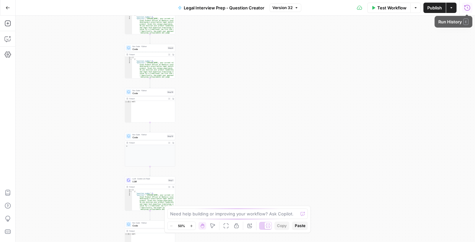
click at [467, 6] on icon "button" at bounding box center [467, 8] width 6 height 6
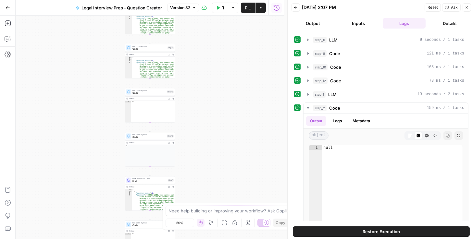
click at [299, 7] on button "Back" at bounding box center [296, 7] width 8 height 8
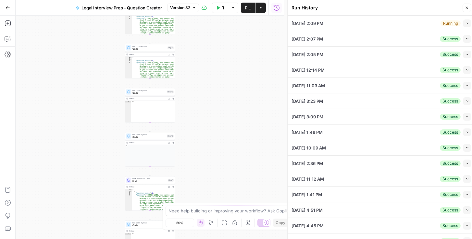
click at [466, 24] on icon "button" at bounding box center [468, 23] width 4 height 4
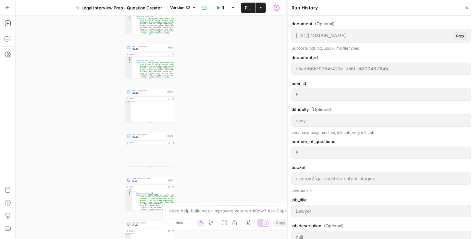
scroll to position [148, 0]
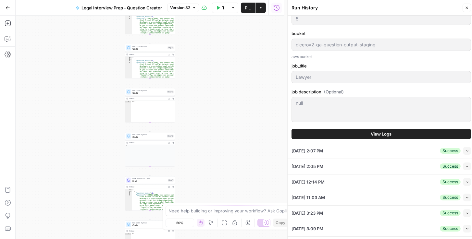
click at [339, 134] on button "View Logs" at bounding box center [382, 134] width 180 height 10
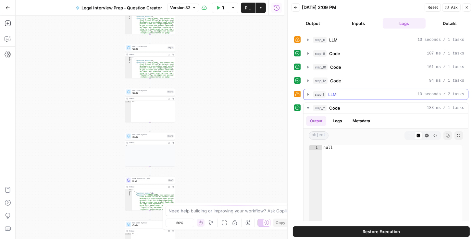
click at [309, 95] on icon "button" at bounding box center [307, 94] width 5 height 5
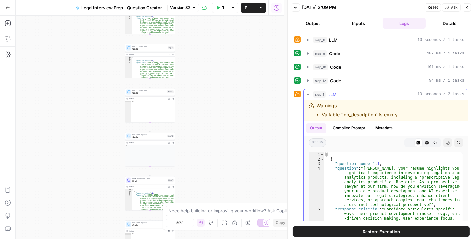
click at [309, 95] on icon "button" at bounding box center [307, 94] width 5 height 5
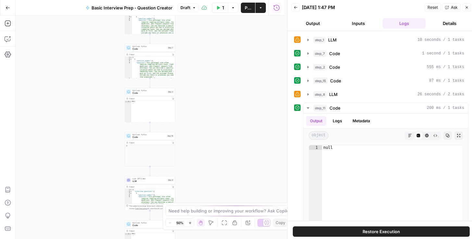
click at [297, 5] on button "Back" at bounding box center [296, 7] width 8 height 8
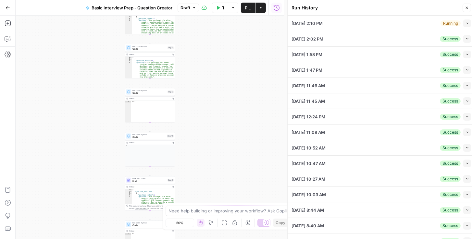
click at [466, 22] on icon "button" at bounding box center [468, 23] width 4 height 4
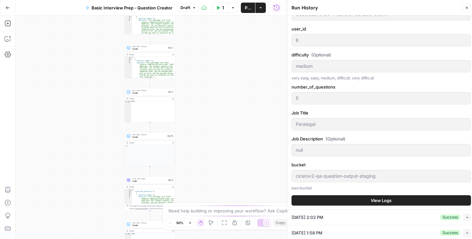
scroll to position [74, 0]
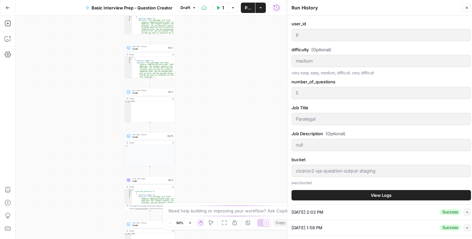
click at [360, 194] on button "View Logs" at bounding box center [382, 195] width 180 height 10
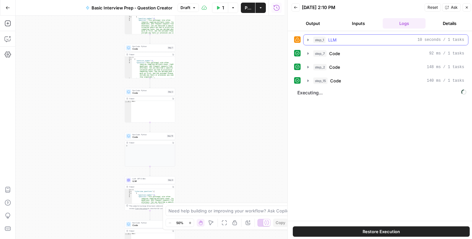
click at [304, 39] on button "step_1 LLM 10 seconds / 1 tasks" at bounding box center [386, 40] width 165 height 10
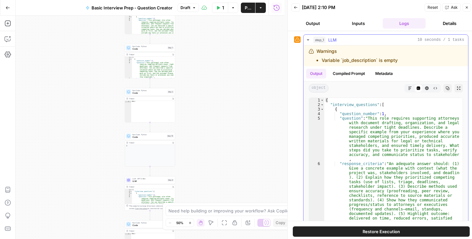
click at [304, 39] on button "step_1 LLM 10 seconds / 1 tasks" at bounding box center [386, 40] width 165 height 10
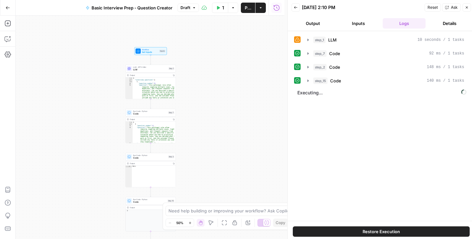
drag, startPoint x: 241, startPoint y: 63, endPoint x: 242, endPoint y: 126, distance: 63.0
click at [242, 126] on div "Workflow Set Inputs Inputs LLM · GPT-5 Mini LLM Step 1 Output Copy 1 2 3 4 5 6 …" at bounding box center [150, 128] width 269 height 224
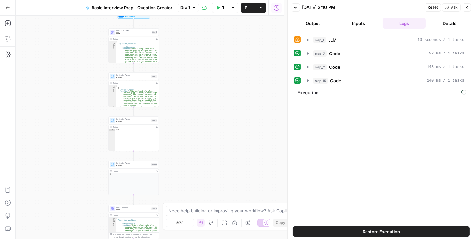
drag, startPoint x: 234, startPoint y: 110, endPoint x: 199, endPoint y: 47, distance: 71.6
click at [199, 47] on div "Workflow Set Inputs Inputs LLM · GPT-5 Mini LLM Step 1 Output Copy 1 2 3 4 5 6 …" at bounding box center [150, 128] width 269 height 224
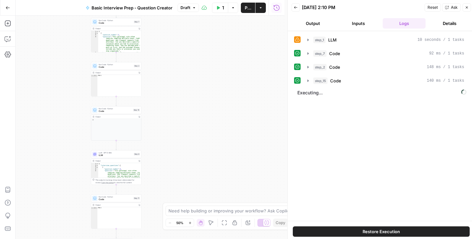
drag, startPoint x: 179, startPoint y: 147, endPoint x: 180, endPoint y: 138, distance: 9.6
click at [182, 138] on div "Workflow Set Inputs Inputs LLM · GPT-5 Mini LLM Step 1 Output Copy 1 2 3 4 5 6 …" at bounding box center [150, 128] width 269 height 224
click at [123, 152] on span "LLM" at bounding box center [116, 152] width 34 height 3
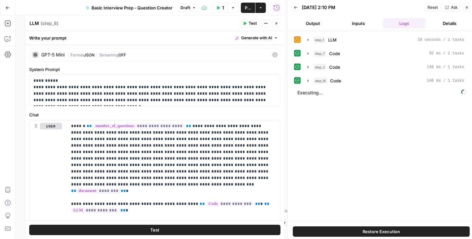
click at [268, 54] on div "GPT-5 Mini | Format JSON | Streaming OFF" at bounding box center [154, 55] width 251 height 12
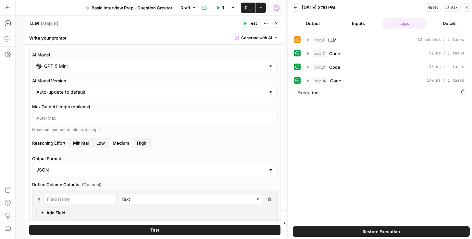
click at [275, 24] on icon "button" at bounding box center [276, 23] width 4 height 4
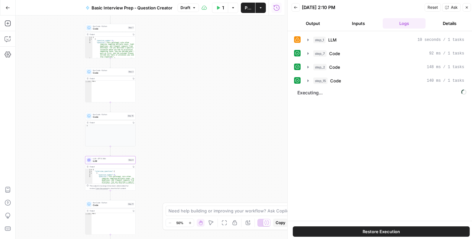
drag, startPoint x: 270, startPoint y: 46, endPoint x: 237, endPoint y: 87, distance: 51.9
click at [237, 87] on div "Workflow Set Inputs Inputs LLM · GPT-5 Mini LLM Step 1 Output Copy 1 2 3 4 5 6 …" at bounding box center [150, 128] width 269 height 224
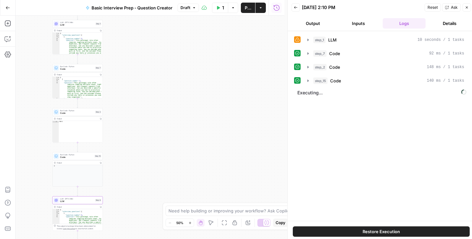
click at [361, 21] on button "Inputs" at bounding box center [358, 23] width 43 height 10
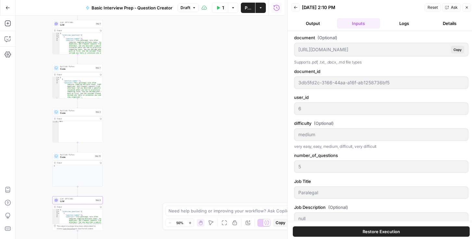
drag, startPoint x: 317, startPoint y: 22, endPoint x: 325, endPoint y: 20, distance: 7.6
click at [319, 21] on button "Output" at bounding box center [313, 23] width 43 height 10
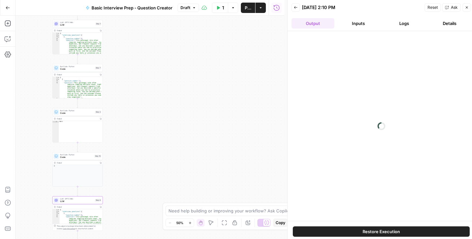
click at [398, 19] on button "Logs" at bounding box center [404, 23] width 43 height 10
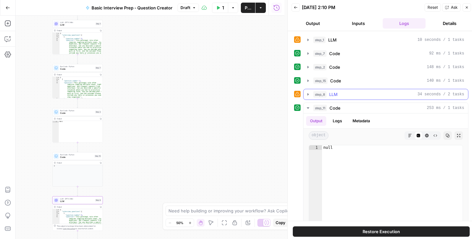
click at [311, 96] on button "step_8 LLM 34 seconds / 2 tasks" at bounding box center [386, 94] width 165 height 10
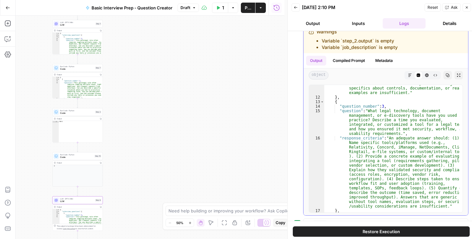
scroll to position [323, 0]
